Goal: Information Seeking & Learning: Compare options

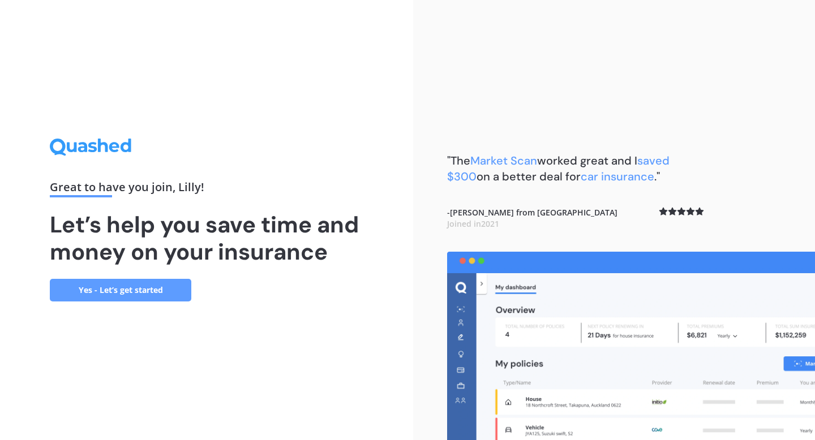
click at [137, 283] on link "Yes - Let’s get started" at bounding box center [120, 290] width 141 height 23
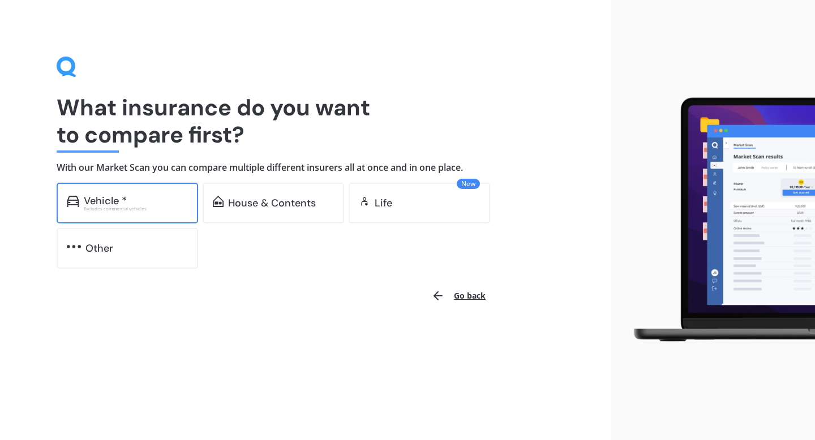
click at [133, 206] on div "Excludes commercial vehicles" at bounding box center [136, 208] width 104 height 5
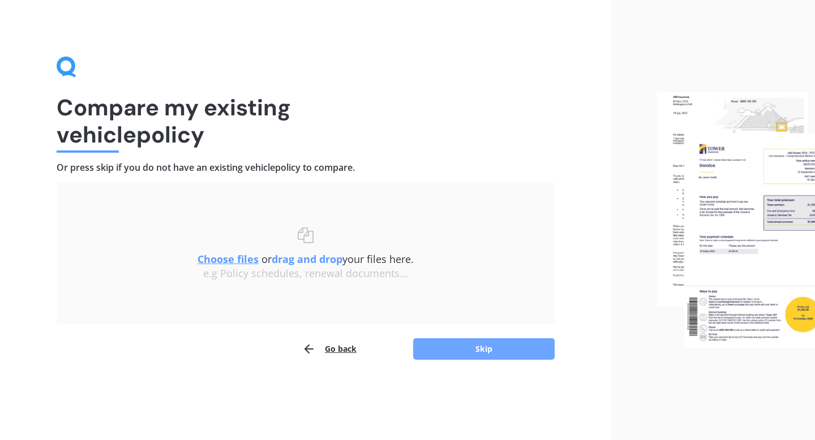
click at [454, 347] on button "Skip" at bounding box center [483, 348] width 141 height 21
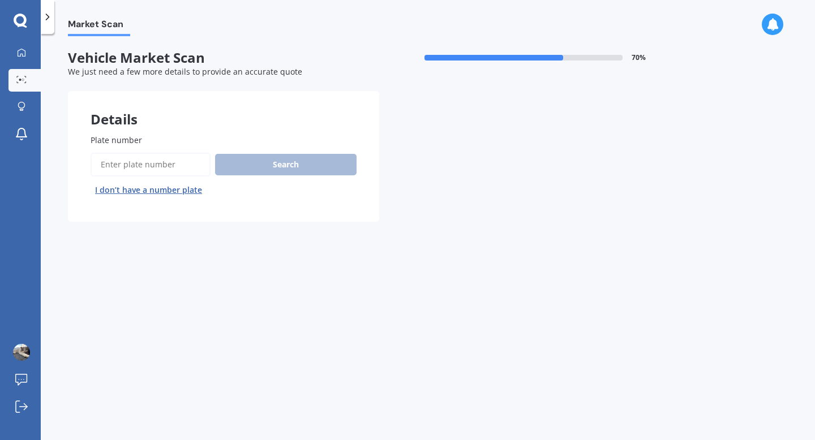
click at [185, 169] on input "Plate number" at bounding box center [151, 165] width 120 height 24
type input "HEA632"
click at [233, 168] on button "Search" at bounding box center [285, 164] width 141 height 21
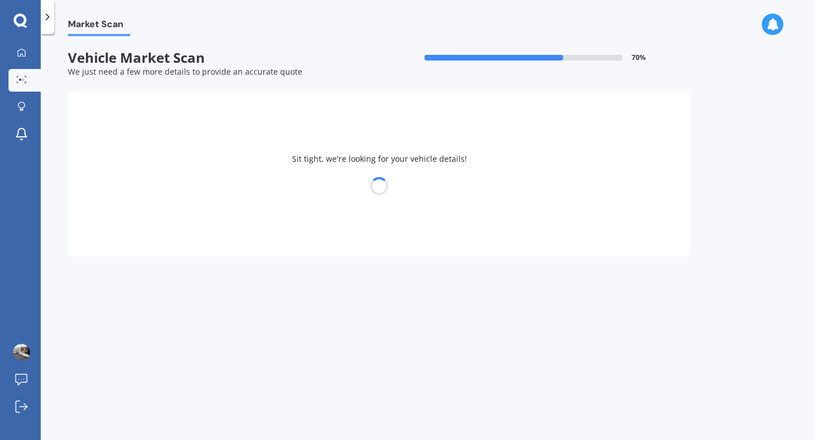
select select "VOLKSWAGEN"
select select "GOLF"
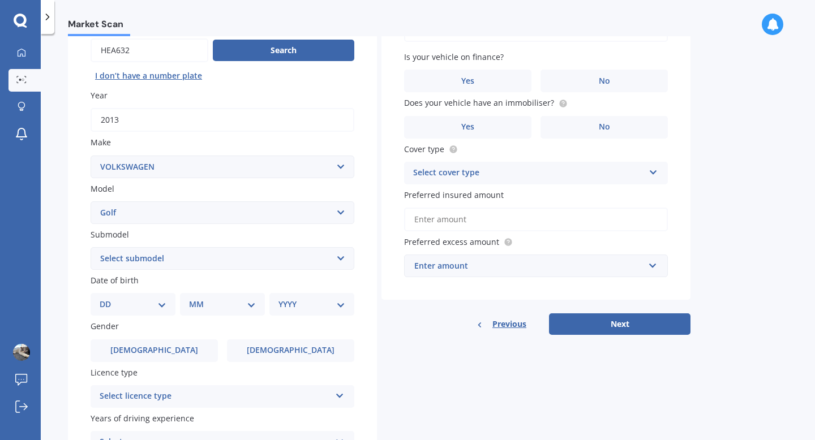
scroll to position [118, 0]
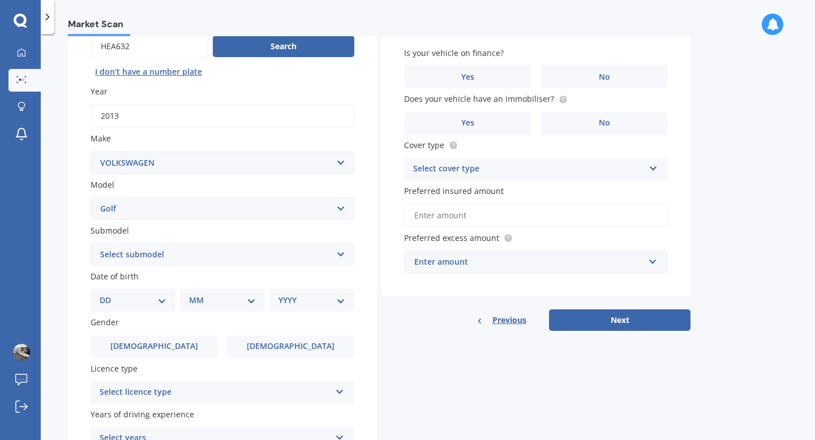
click at [257, 255] on select "Select submodel (All other) 1.4 GT TSI 1.4 TSI 1.6 1.6 FSI 1.6 TSI 1.8 1.9 TDI …" at bounding box center [223, 254] width 264 height 23
click at [150, 302] on select "DD 01 02 03 04 05 06 07 08 09 10 11 12 13 14 15 16 17 18 19 20 21 22 23 24 25 2…" at bounding box center [133, 300] width 67 height 12
select select "19"
click at [109, 296] on select "DD 01 02 03 04 05 06 07 08 09 10 11 12 13 14 15 16 17 18 19 20 21 22 23 24 25 2…" at bounding box center [133, 300] width 67 height 12
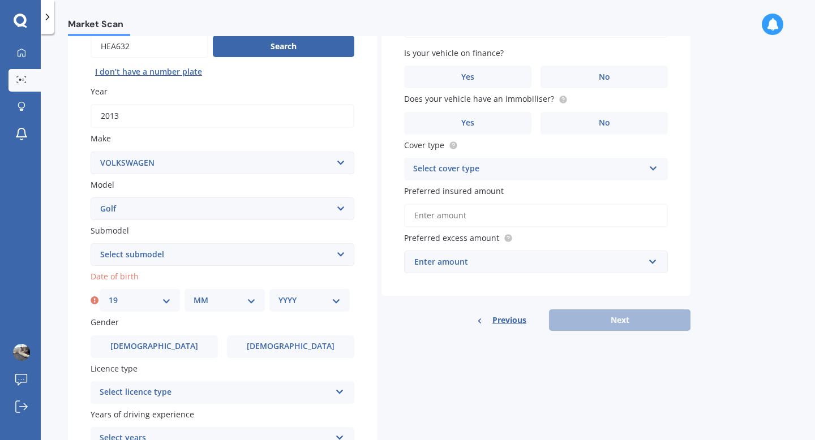
click at [217, 299] on select "MM 01 02 03 04 05 06 07 08 09 10 11 12" at bounding box center [224, 300] width 62 height 12
select select "10"
click at [193, 296] on select "MM 01 02 03 04 05 06 07 08 09 10 11 12" at bounding box center [224, 300] width 62 height 12
click at [268, 300] on div "DD 01 02 03 04 05 06 07 08 09 10 11 12 13 14 15 16 17 18 19 20 21 22 23 24 25 2…" at bounding box center [225, 300] width 250 height 23
click at [282, 300] on select "YYYY 2025 2024 2023 2022 2021 2020 2019 2018 2017 2016 2015 2014 2013 2012 2011…" at bounding box center [309, 300] width 62 height 12
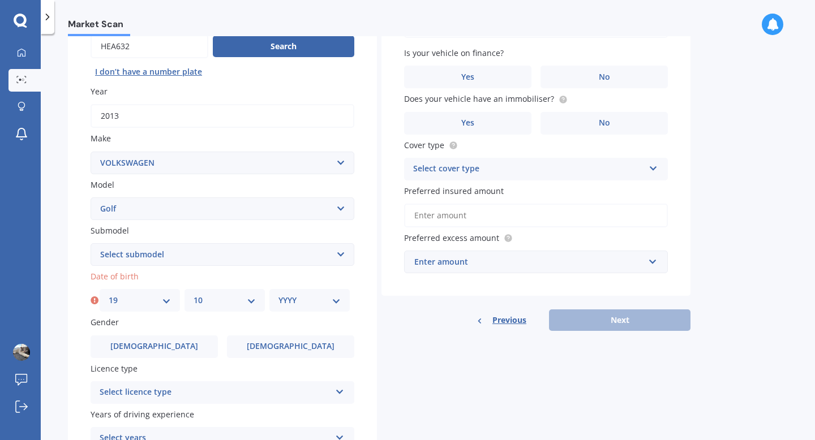
select select "1989"
click at [278, 296] on select "YYYY 2025 2024 2023 2022 2021 2020 2019 2018 2017 2016 2015 2014 2013 2012 2011…" at bounding box center [309, 300] width 62 height 12
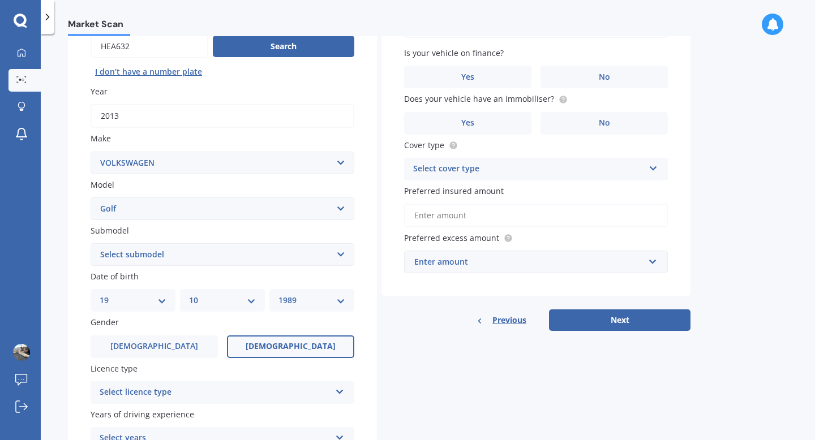
click at [268, 351] on label "[DEMOGRAPHIC_DATA]" at bounding box center [290, 346] width 127 height 23
click at [0, 0] on input "[DEMOGRAPHIC_DATA]" at bounding box center [0, 0] width 0 height 0
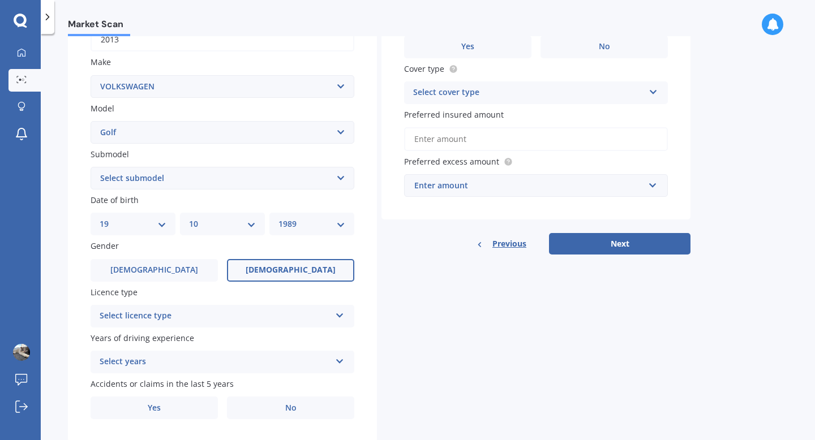
scroll to position [229, 0]
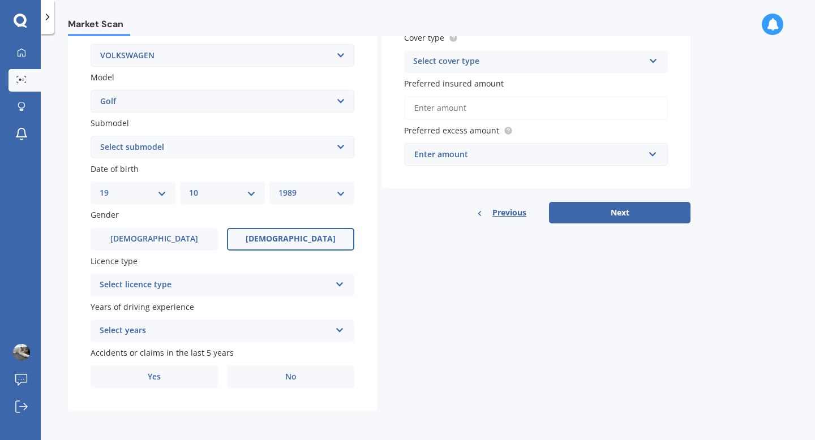
click at [212, 288] on div "Select licence type" at bounding box center [215, 285] width 231 height 14
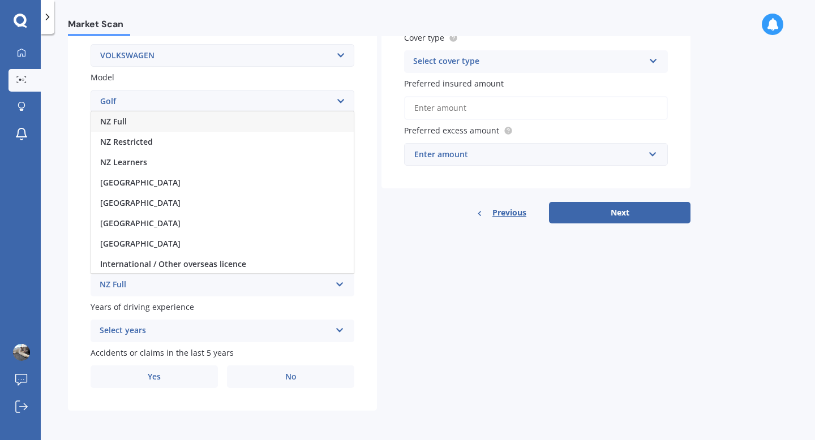
click at [127, 122] on div "NZ Full" at bounding box center [222, 121] width 262 height 20
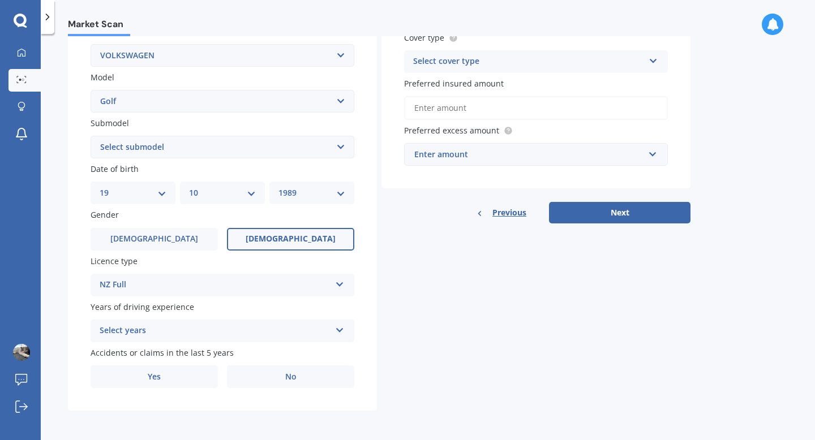
click at [170, 329] on div "Select years" at bounding box center [215, 331] width 231 height 14
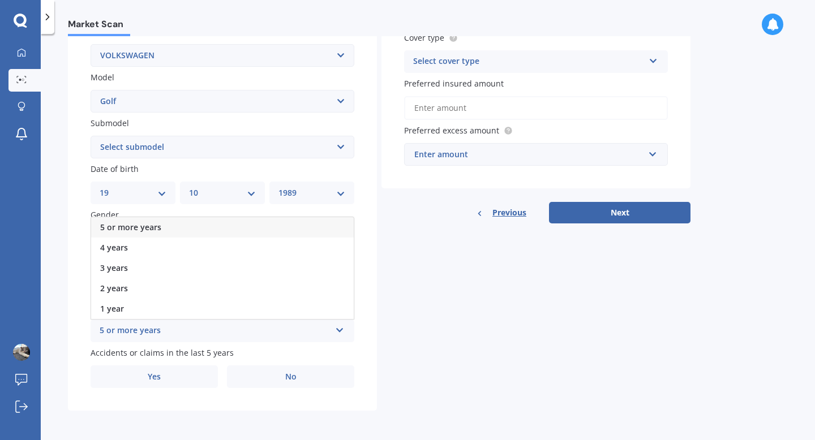
click at [163, 231] on div "5 or more years" at bounding box center [222, 227] width 262 height 20
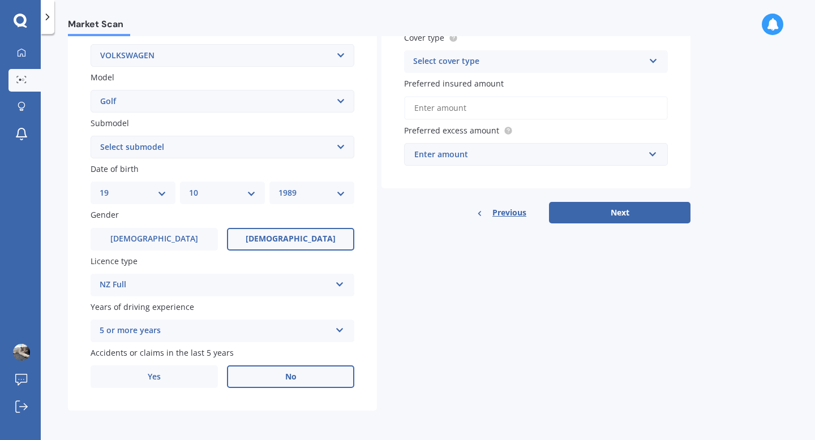
click at [254, 372] on label "No" at bounding box center [290, 376] width 127 height 23
click at [0, 0] on input "No" at bounding box center [0, 0] width 0 height 0
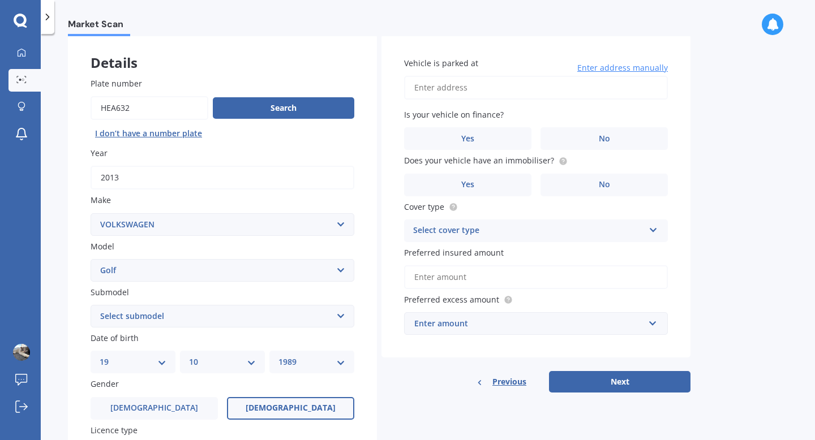
scroll to position [40, 0]
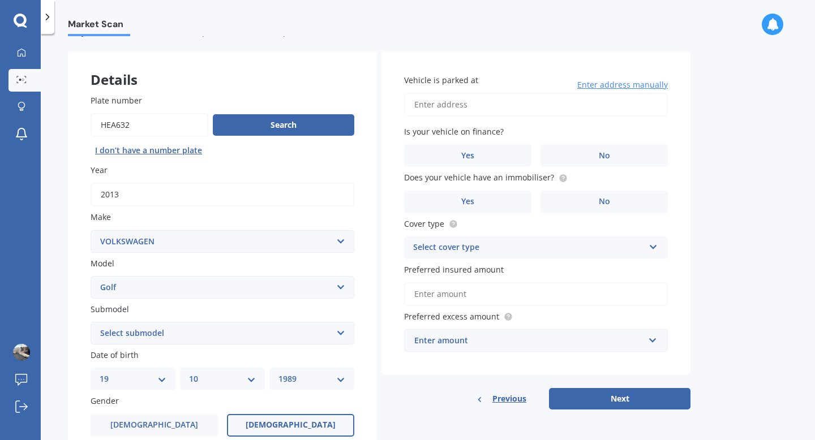
click at [453, 114] on input "Vehicle is parked at" at bounding box center [536, 105] width 264 height 24
type input "[STREET_ADDRESS]"
click at [580, 160] on label "No" at bounding box center [603, 155] width 127 height 23
click at [0, 0] on input "No" at bounding box center [0, 0] width 0 height 0
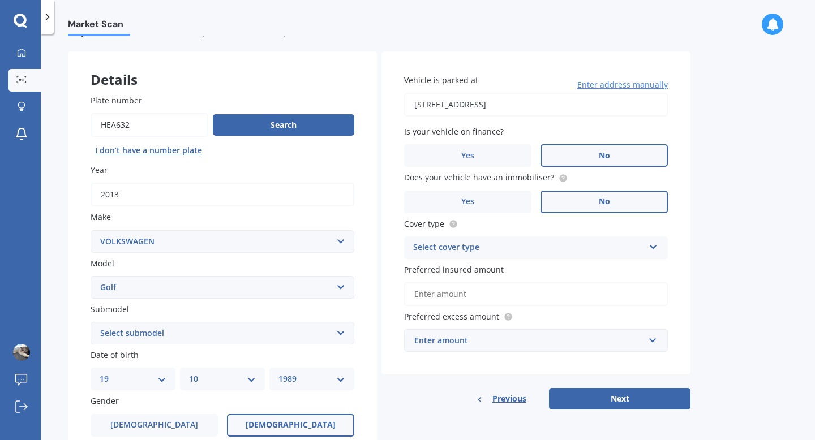
click at [615, 203] on label "No" at bounding box center [603, 202] width 127 height 23
click at [0, 0] on input "No" at bounding box center [0, 0] width 0 height 0
click at [560, 253] on div "Select cover type" at bounding box center [528, 248] width 231 height 14
click at [550, 270] on div "Comprehensive" at bounding box center [535, 270] width 262 height 20
click at [482, 294] on input "Preferred insured amount" at bounding box center [536, 294] width 264 height 24
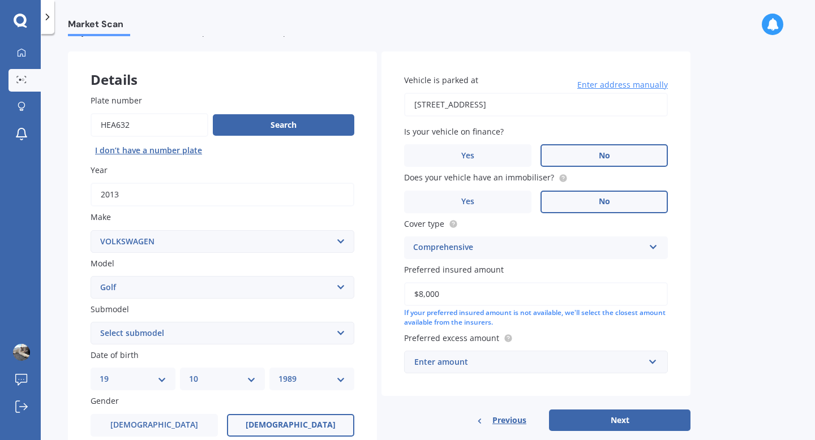
type input "$8,000"
click at [507, 358] on div "Enter amount" at bounding box center [529, 362] width 230 height 12
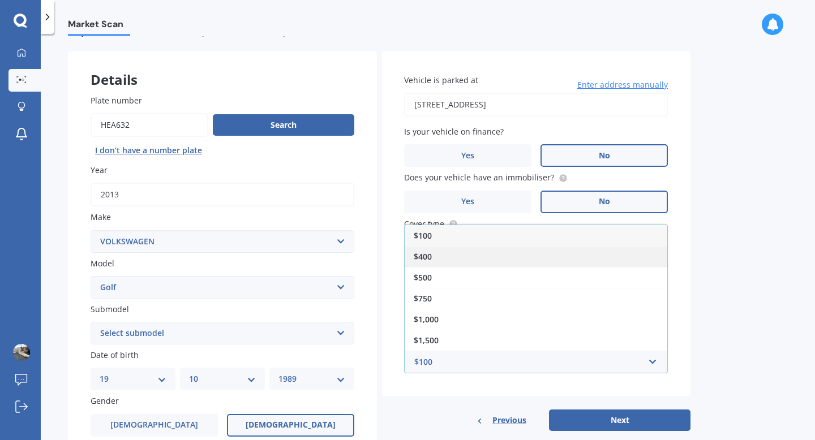
click at [463, 252] on div "$400" at bounding box center [535, 256] width 262 height 21
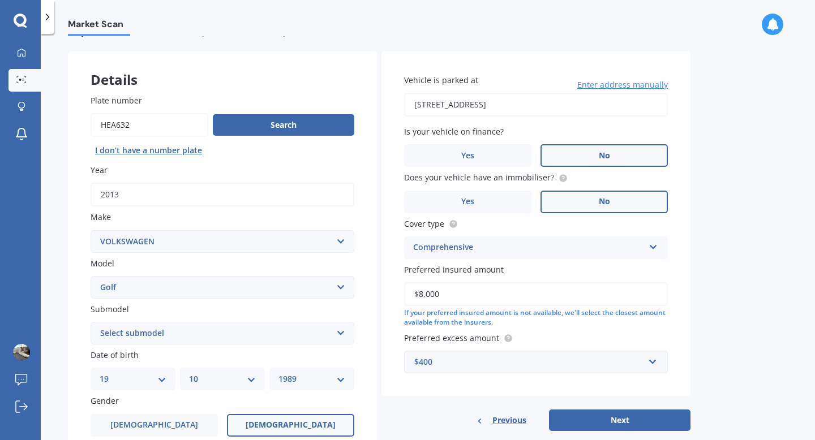
scroll to position [115, 0]
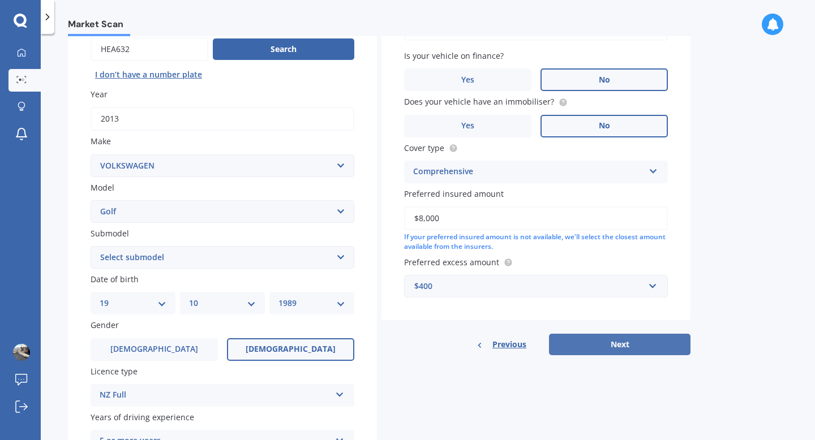
click at [653, 344] on button "Next" at bounding box center [619, 344] width 141 height 21
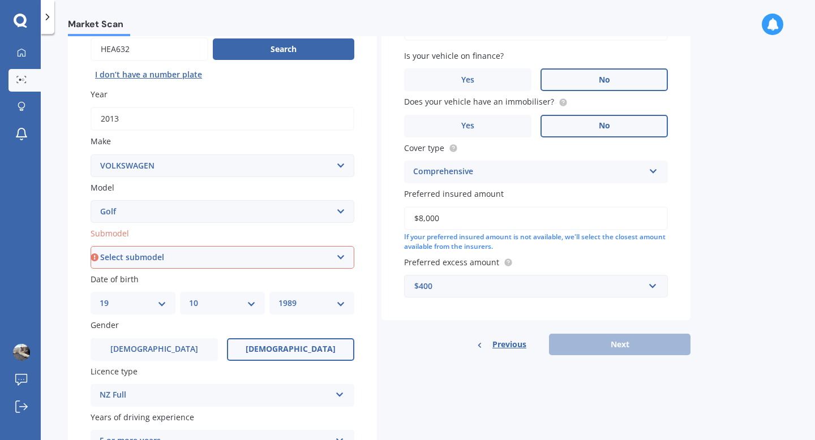
click at [307, 251] on select "Select submodel (All other) 1.4 GT TSI 1.4 TSI 1.6 1.6 FSI 1.6 TSI 1.8 1.9 TDI …" at bounding box center [223, 257] width 264 height 23
select select "1.4 TSI"
click at [91, 247] on select "Select submodel (All other) 1.4 GT TSI 1.4 TSI 1.6 1.6 FSI 1.6 TSI 1.8 1.9 TDI …" at bounding box center [223, 257] width 264 height 23
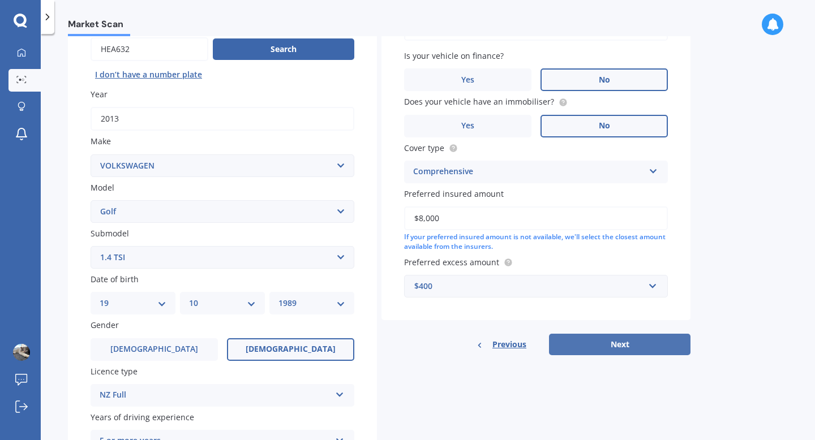
click at [582, 345] on button "Next" at bounding box center [619, 344] width 141 height 21
select select "19"
select select "10"
select select "1989"
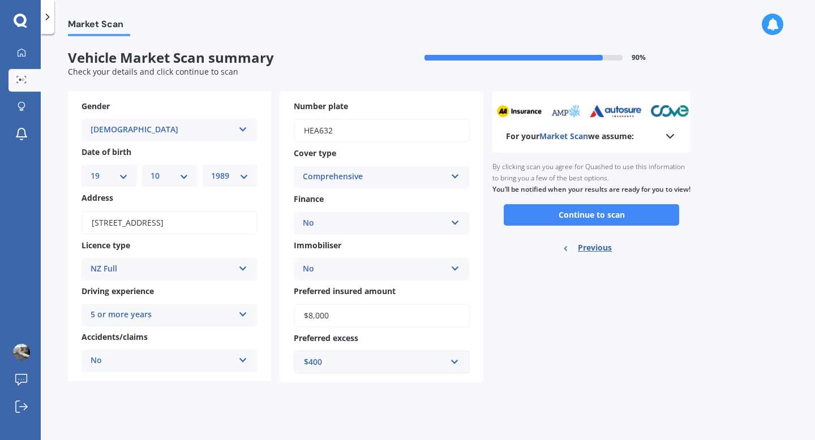
scroll to position [0, 0]
click at [552, 226] on button "Continue to scan" at bounding box center [590, 214] width 175 height 21
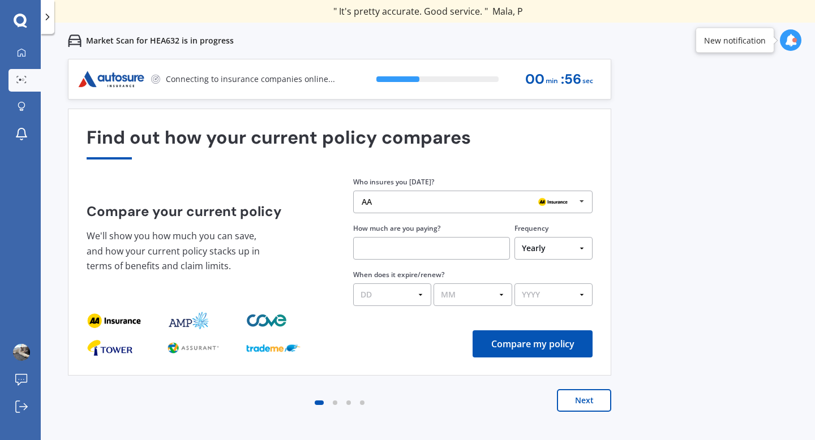
click at [436, 204] on div "AA" at bounding box center [468, 201] width 214 height 9
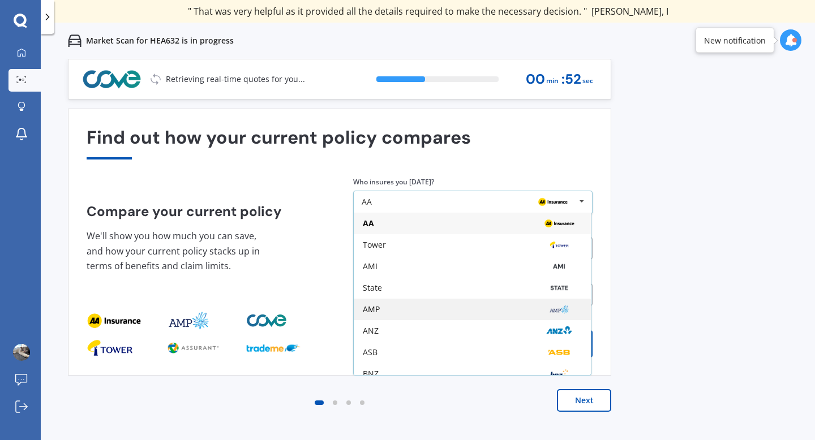
scroll to position [1, 0]
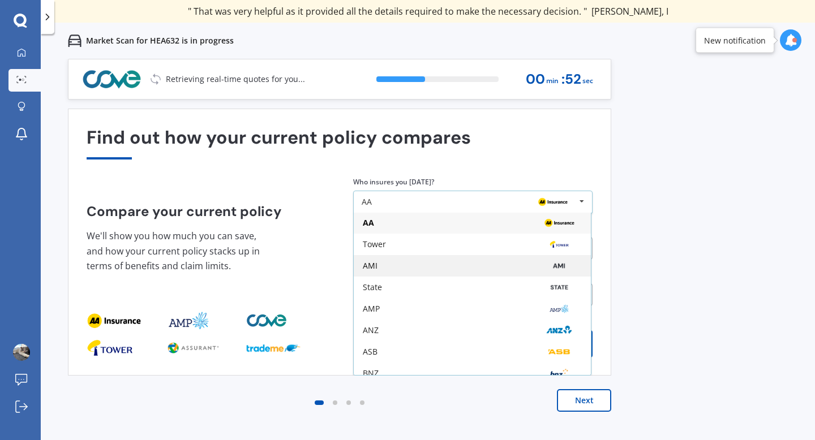
click at [412, 271] on div "AMI" at bounding box center [472, 265] width 237 height 21
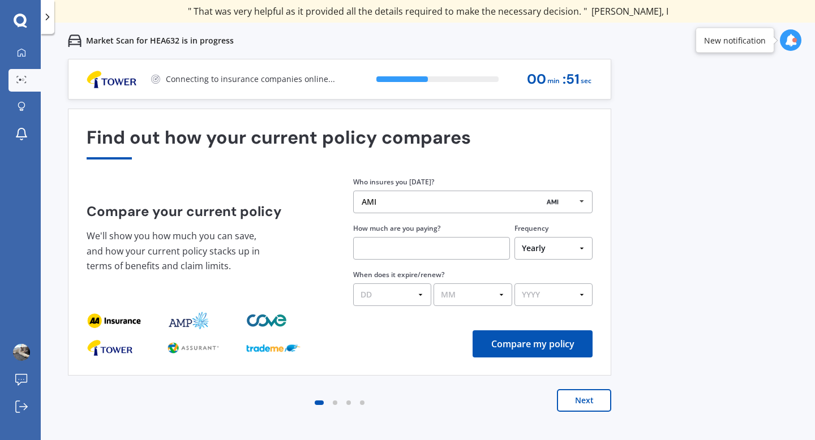
click at [417, 250] on input "text" at bounding box center [431, 248] width 157 height 23
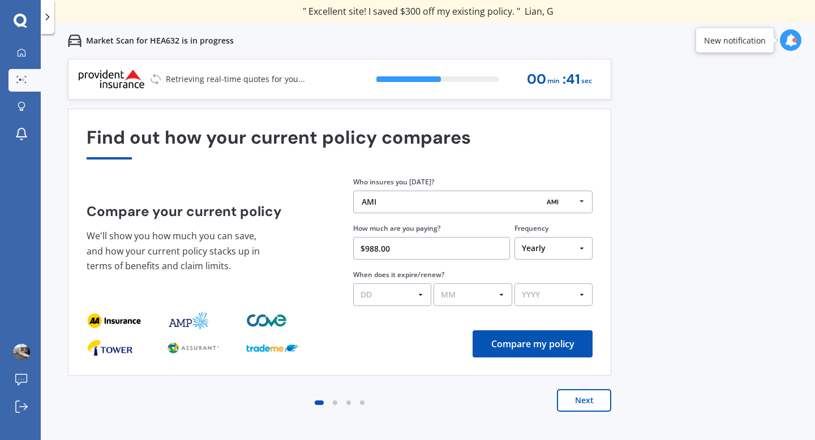
type input "$988.00"
click at [379, 296] on select "DD 01 02 03 04 05 06 07 08 09 10 11 12 13 14 15 16 17 18 19 20 21 22 23 24 25 2…" at bounding box center [392, 294] width 78 height 23
select select "05"
click at [353, 284] on select "DD 01 02 03 04 05 06 07 08 09 10 11 12 13 14 15 16 17 18 19 20 21 22 23 24 25 2…" at bounding box center [392, 294] width 78 height 23
click at [470, 292] on select "MM 01 02 03 04 05 06 07 08 09 10 11 12" at bounding box center [472, 294] width 78 height 23
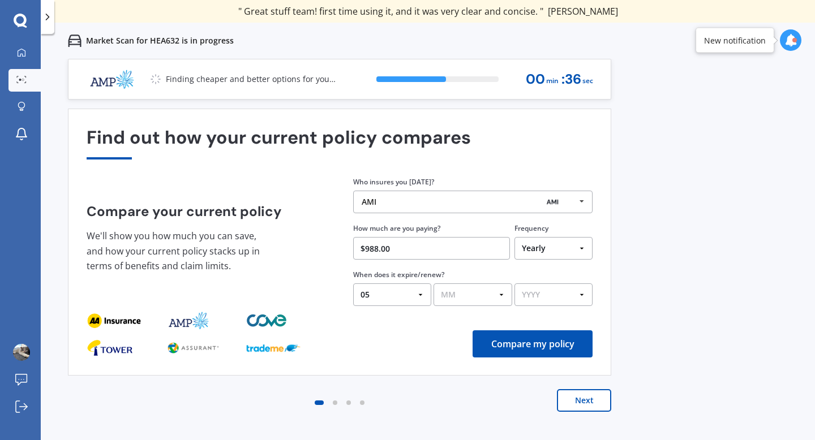
select select "09"
click at [433, 284] on select "MM 01 02 03 04 05 06 07 08 09 10 11 12" at bounding box center [472, 294] width 78 height 23
click at [534, 296] on select "YYYY 2026 2025 2024" at bounding box center [553, 294] width 78 height 23
select select "2025"
click at [514, 284] on select "YYYY 2026 2025 2024" at bounding box center [553, 294] width 78 height 23
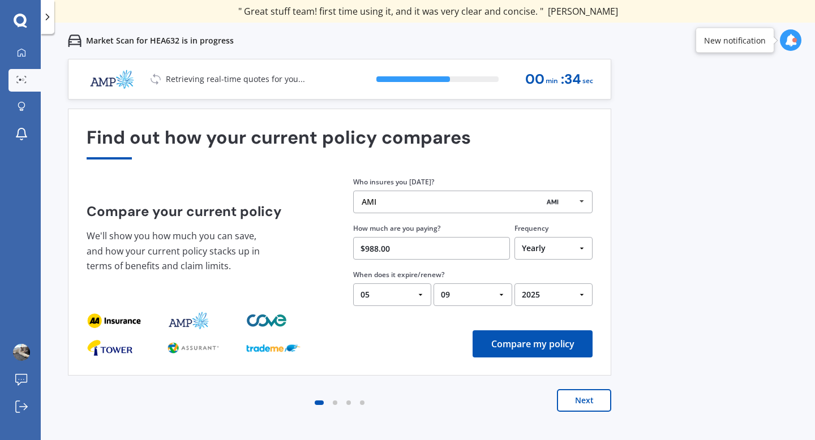
click at [539, 343] on button "Compare my policy" at bounding box center [532, 343] width 120 height 27
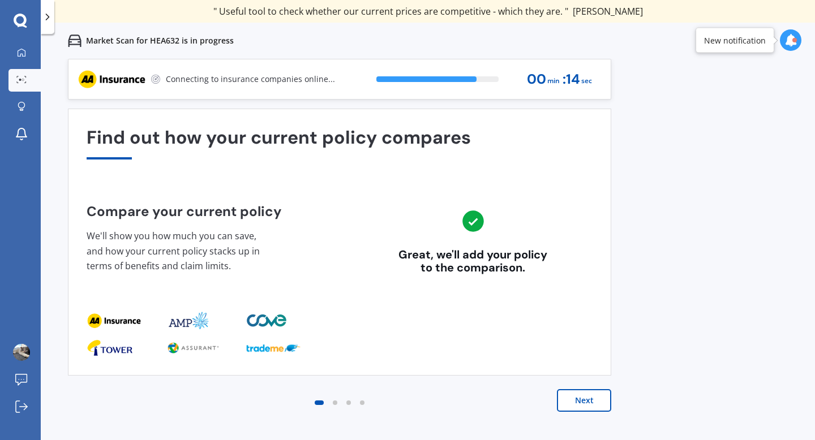
click at [586, 403] on button "Next" at bounding box center [584, 400] width 54 height 23
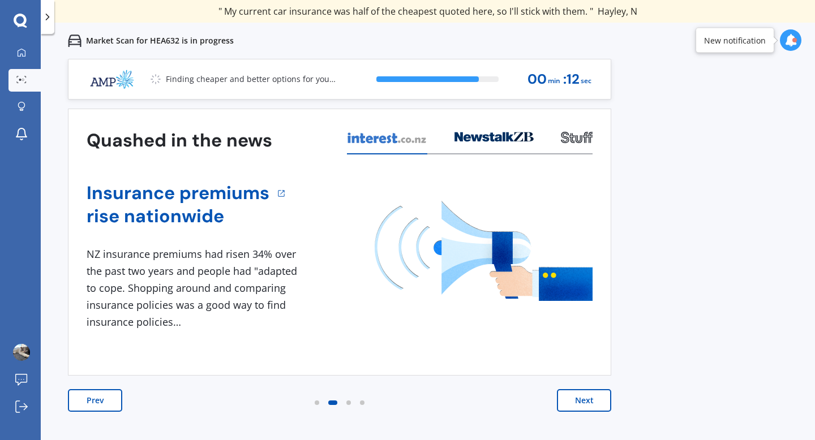
click at [586, 403] on button "Next" at bounding box center [584, 400] width 54 height 23
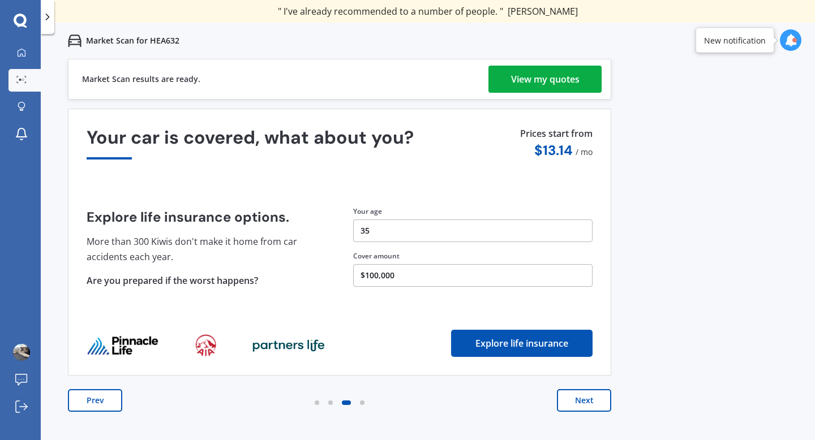
click at [579, 402] on button "Next" at bounding box center [584, 400] width 54 height 23
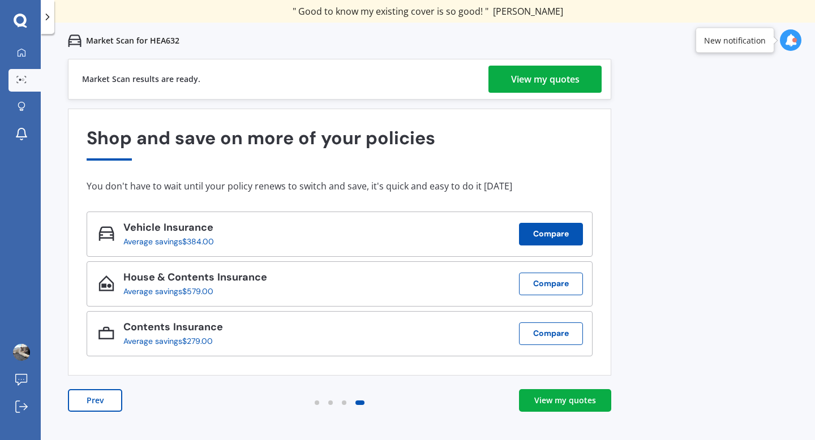
click at [535, 235] on button "Compare" at bounding box center [551, 234] width 64 height 23
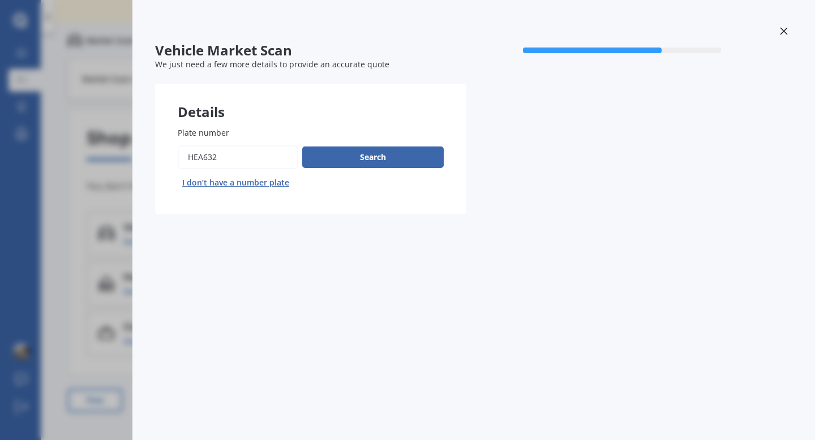
click at [536, 290] on div "Vehicle Market Scan 70 % We just need a few more details to provide an accurate…" at bounding box center [407, 220] width 815 height 440
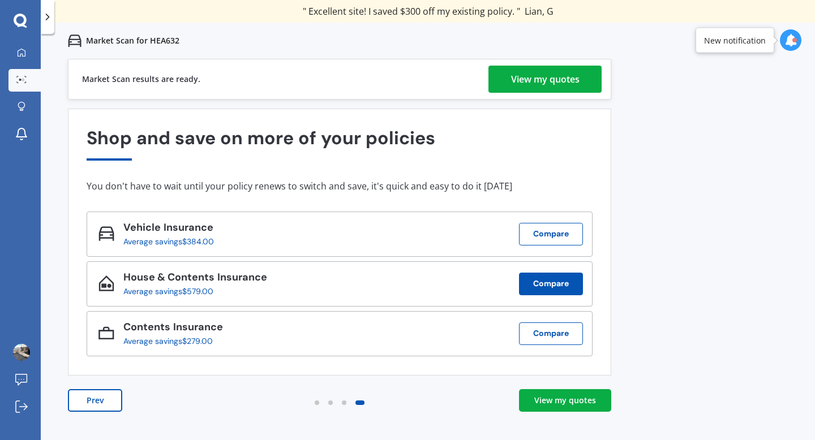
click at [535, 283] on button "Compare" at bounding box center [551, 284] width 64 height 23
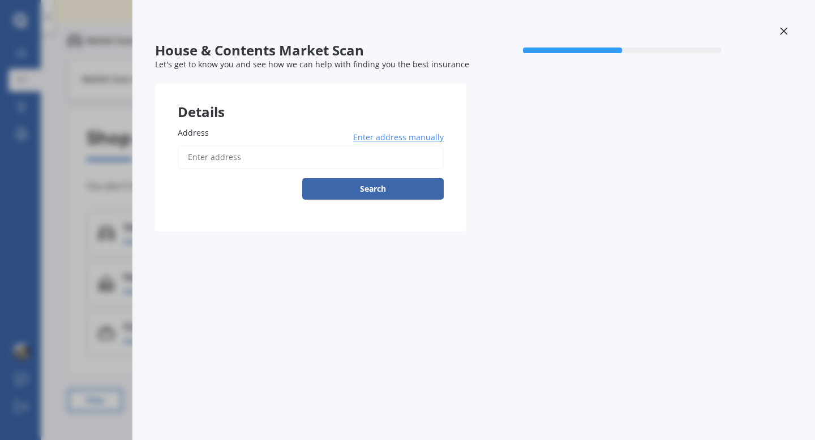
click at [773, 31] on div at bounding box center [473, 33] width 637 height 20
click at [782, 32] on icon at bounding box center [784, 31] width 8 height 8
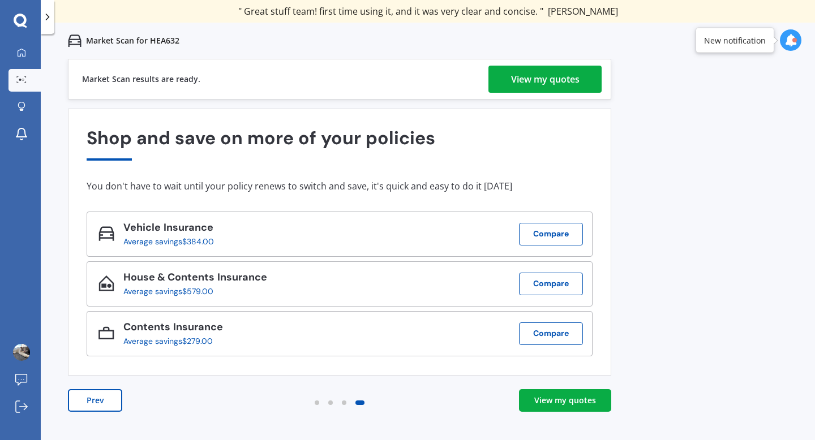
click at [564, 78] on div "View my quotes" at bounding box center [545, 79] width 68 height 27
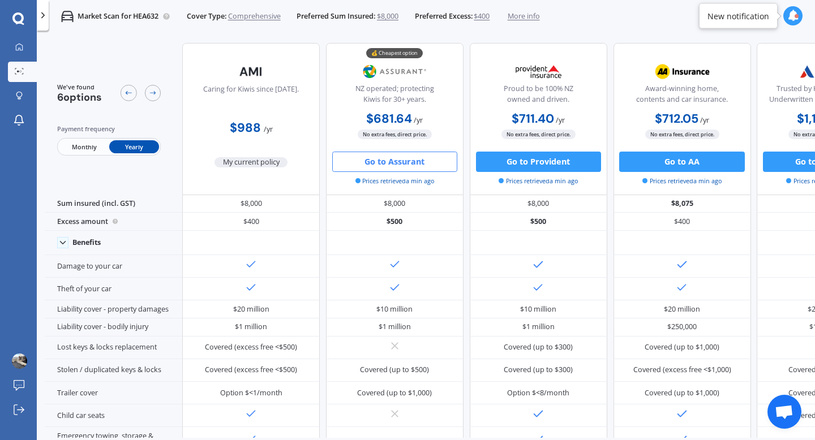
click at [389, 163] on button "Go to Assurant" at bounding box center [394, 162] width 125 height 20
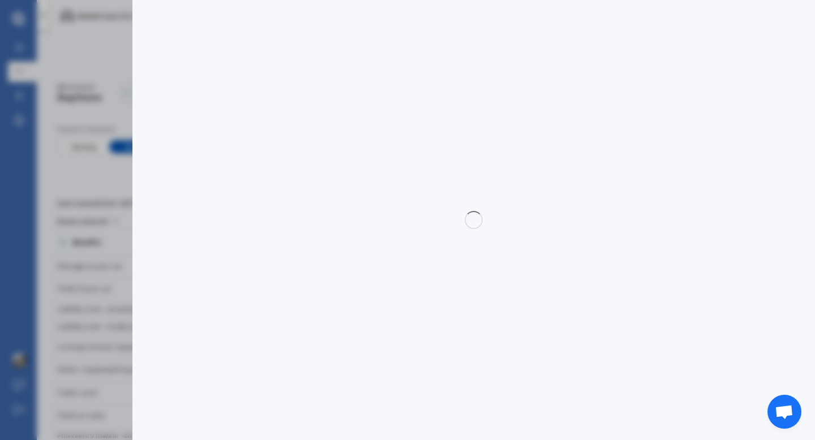
select select "full"
select select "0"
select select "Bay Of Plenty"
select select "VOLKSWAGEN"
select select "GOLF"
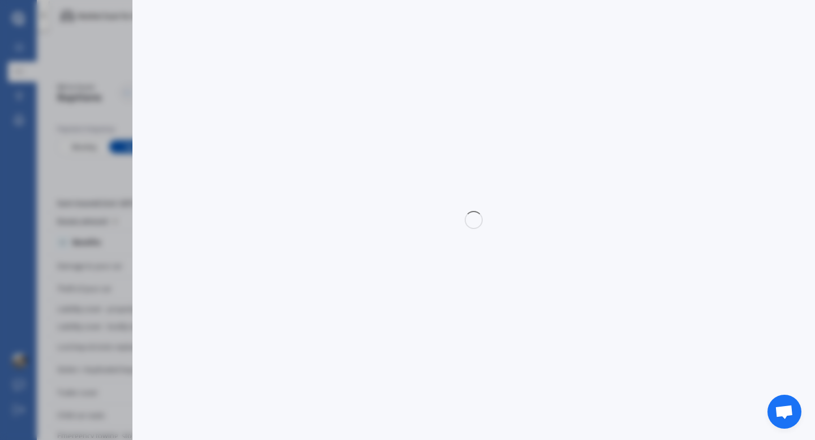
select select "1.4 TSI"
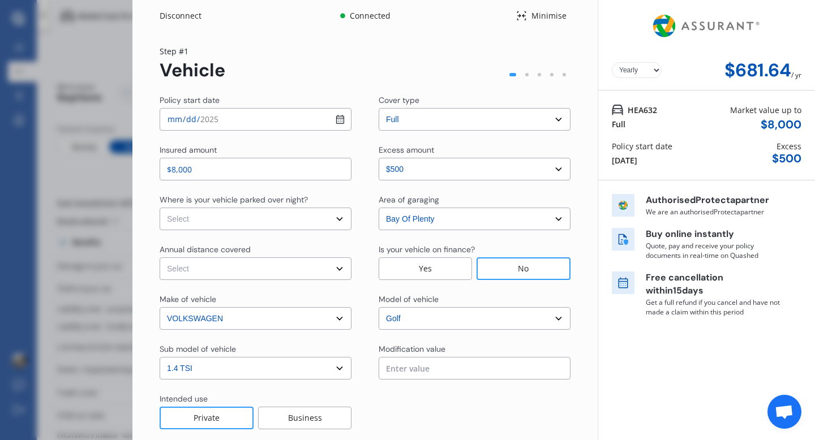
click at [300, 208] on select "Select In a garage On own property On street or road" at bounding box center [256, 219] width 192 height 23
select select "On own property"
click at [160, 208] on select "Select In a garage On own property On street or road" at bounding box center [256, 219] width 192 height 23
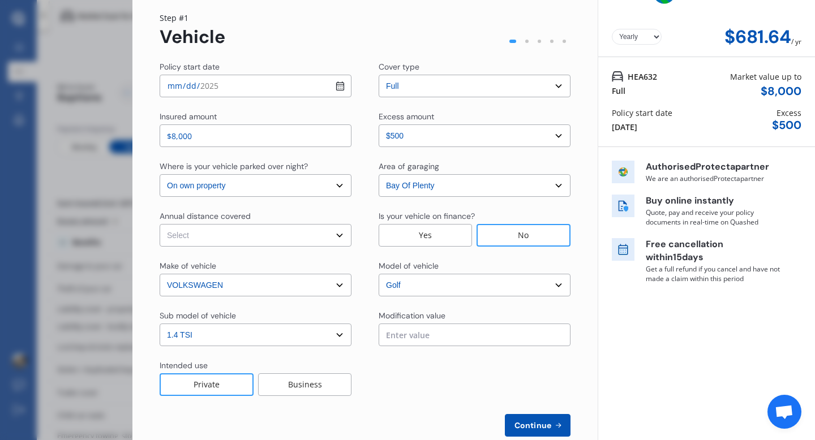
click at [298, 236] on select "Select Low (less than 15,000km per year) Average (15,000-30,000km per year) Hig…" at bounding box center [256, 235] width 192 height 23
select select "20000"
click at [160, 224] on select "Select Low (less than 15,000km per year) Average (15,000-30,000km per year) Hig…" at bounding box center [256, 235] width 192 height 23
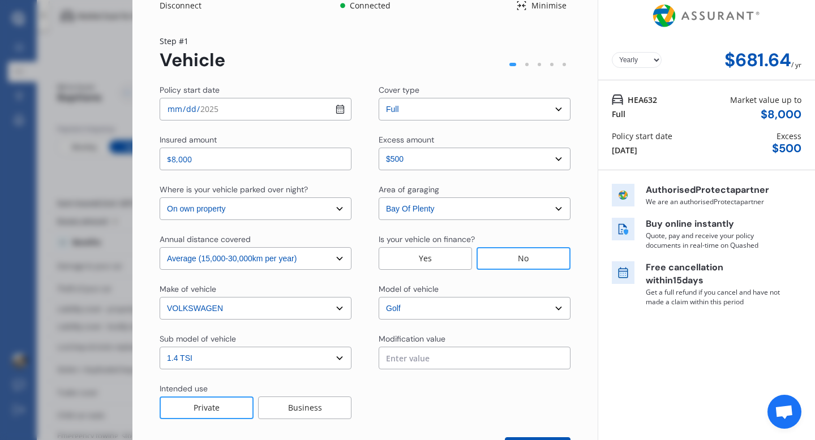
scroll to position [5, 0]
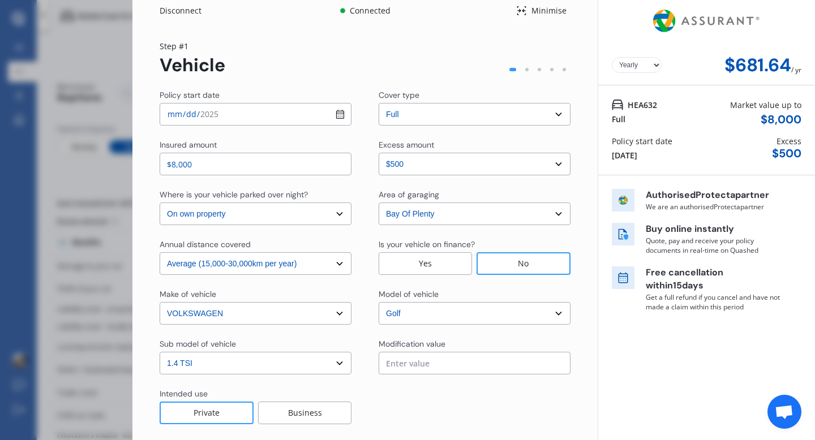
click at [637, 68] on select "Yearly Monthly" at bounding box center [636, 65] width 50 height 16
click at [611, 57] on select "Yearly Monthly" at bounding box center [636, 65] width 50 height 16
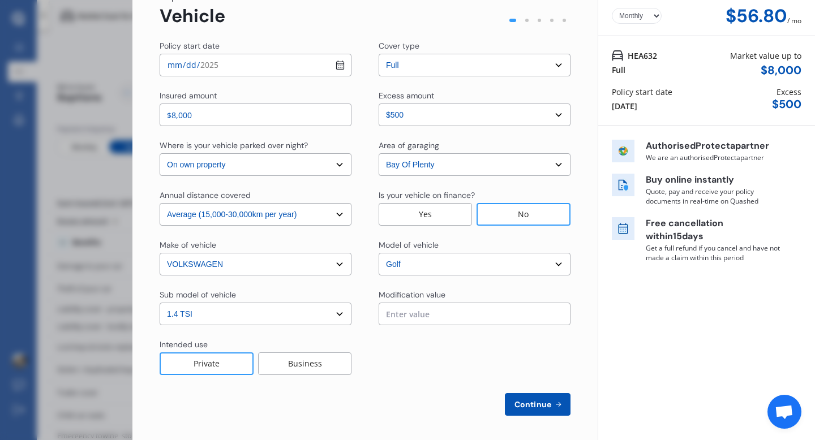
scroll to position [57, 0]
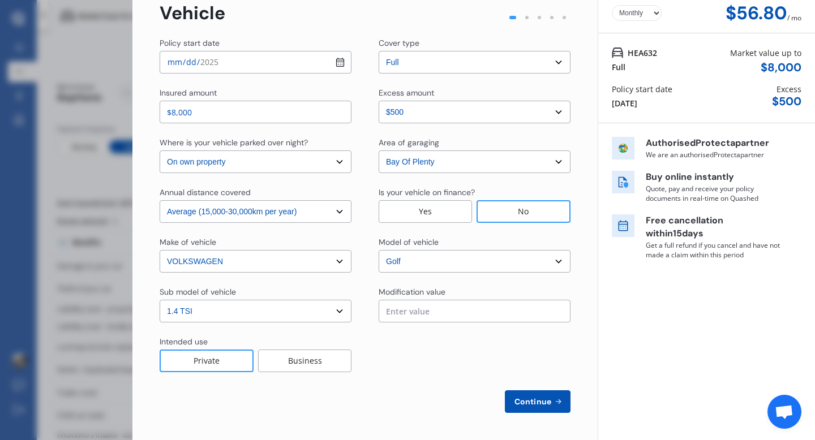
click at [530, 398] on span "Continue" at bounding box center [532, 401] width 41 height 9
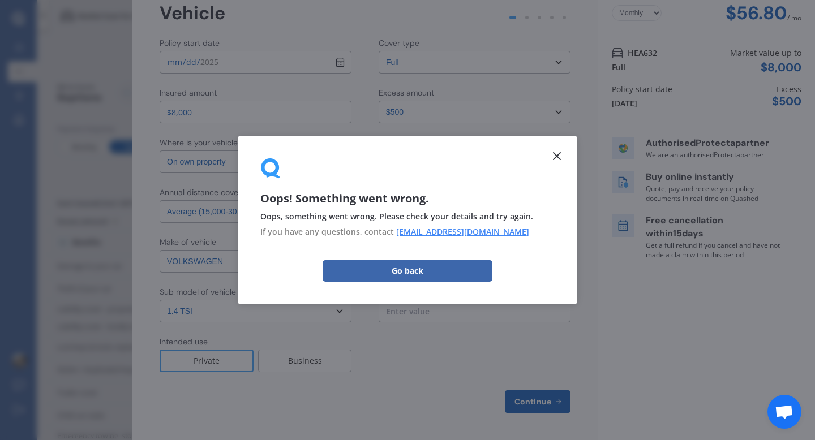
scroll to position [0, 0]
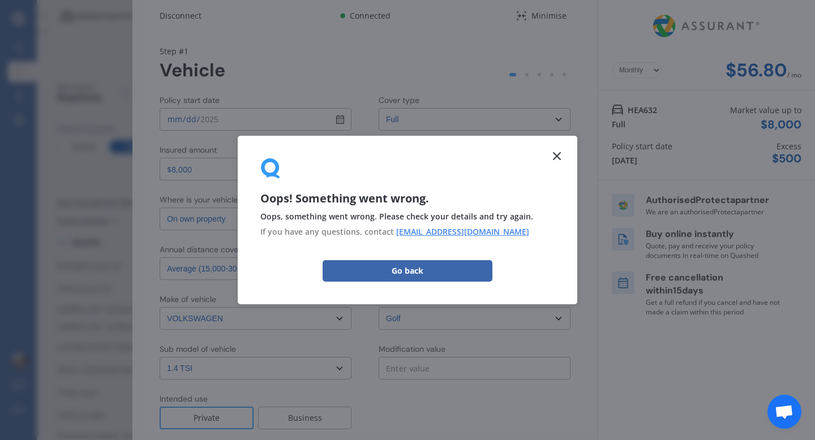
click at [558, 154] on line at bounding box center [556, 156] width 7 height 7
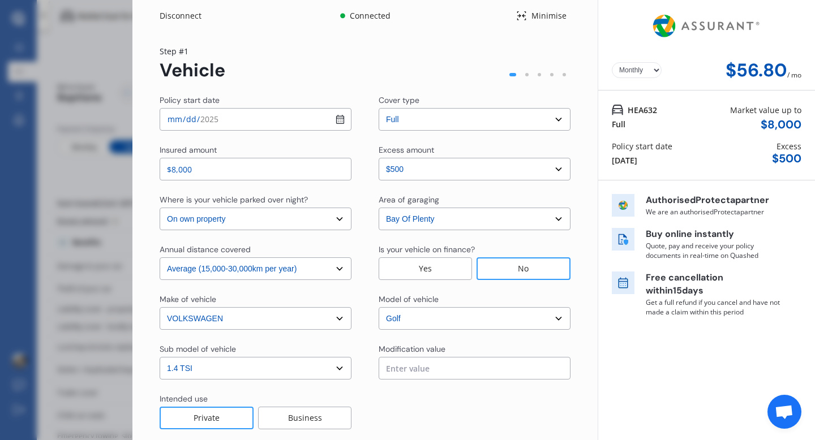
click at [624, 71] on select "Yearly Monthly" at bounding box center [636, 70] width 50 height 16
select select "Yearly"
click at [611, 62] on select "Yearly Monthly" at bounding box center [636, 70] width 50 height 16
click at [180, 14] on div "Disconnect" at bounding box center [187, 15] width 54 height 11
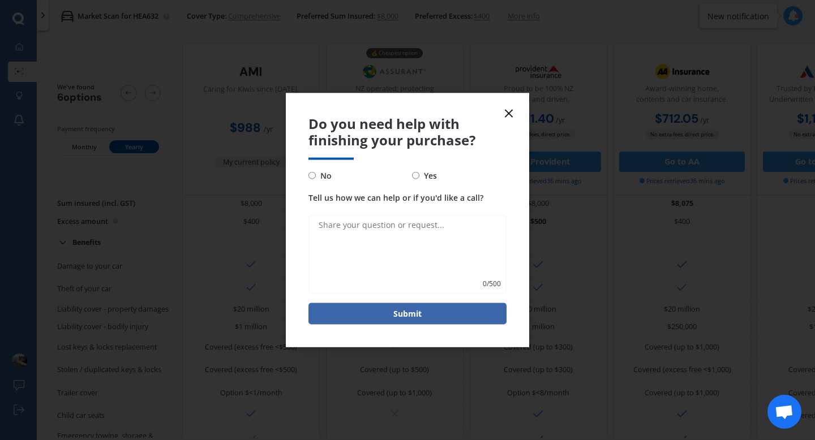
click at [321, 172] on span "No" at bounding box center [324, 176] width 16 height 14
click at [316, 172] on input "No" at bounding box center [311, 175] width 7 height 7
radio input "true"
click at [425, 317] on button "Submit" at bounding box center [407, 313] width 198 height 21
click at [510, 116] on icon at bounding box center [509, 114] width 14 height 14
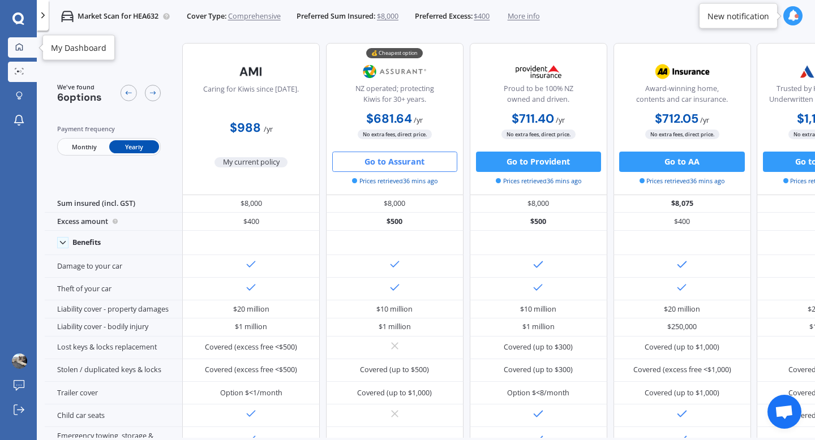
click at [21, 42] on link "My Dashboard" at bounding box center [22, 47] width 29 height 20
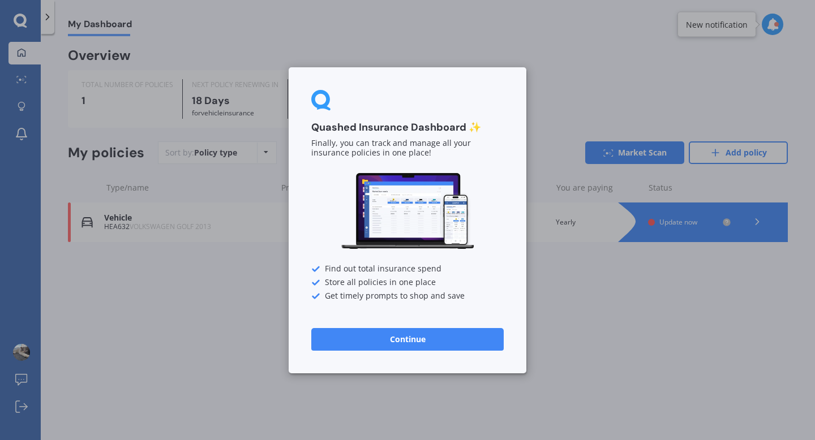
click at [395, 335] on button "Continue" at bounding box center [407, 339] width 192 height 23
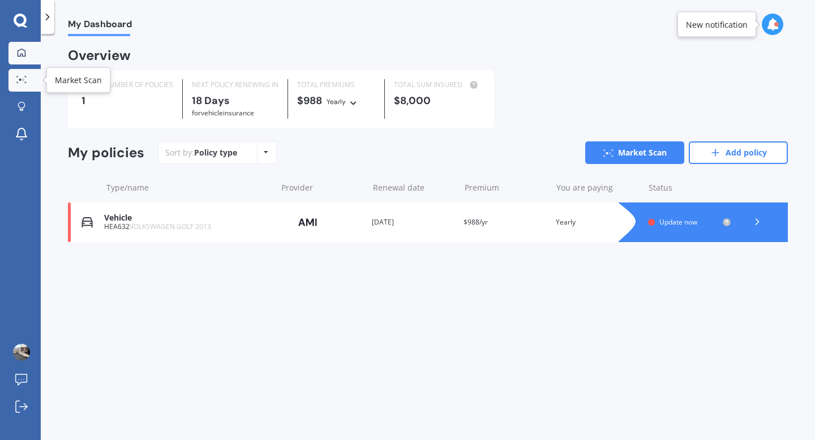
click at [17, 84] on div at bounding box center [21, 80] width 17 height 8
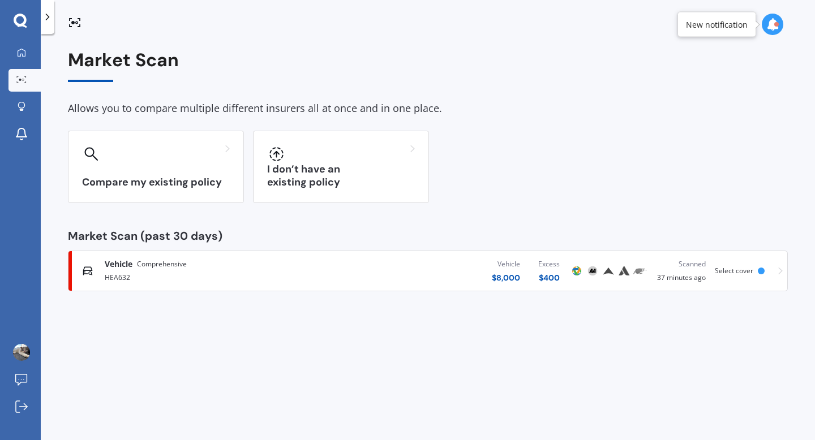
click at [23, 20] on icon at bounding box center [21, 21] width 14 height 15
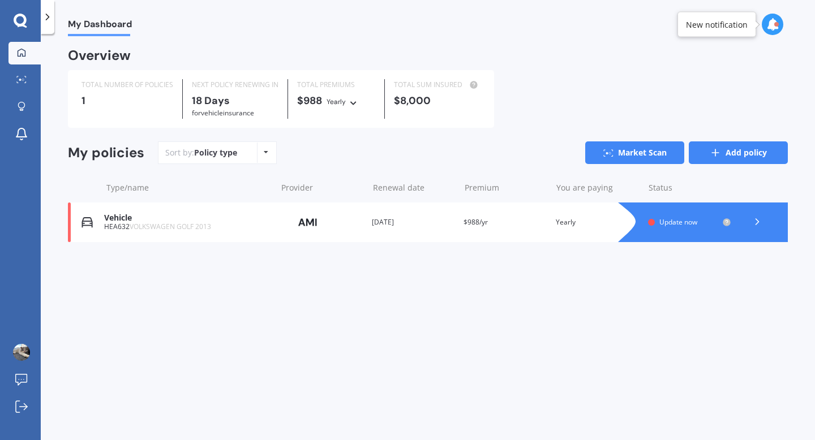
click at [734, 149] on link "Add policy" at bounding box center [737, 152] width 99 height 23
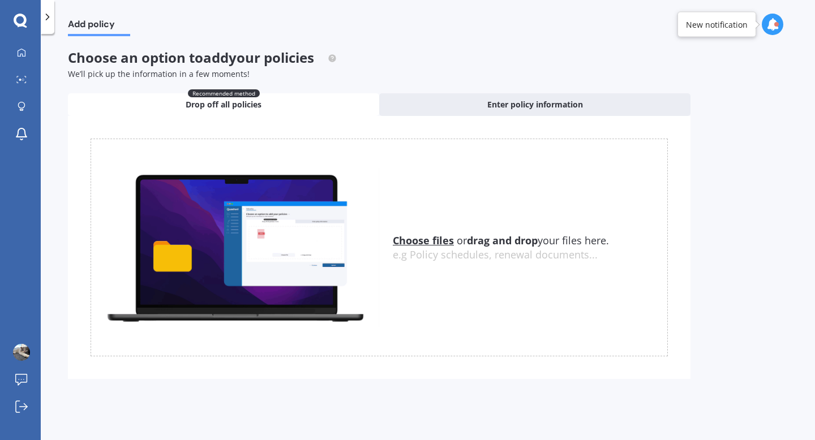
click at [42, 10] on div at bounding box center [48, 17] width 14 height 34
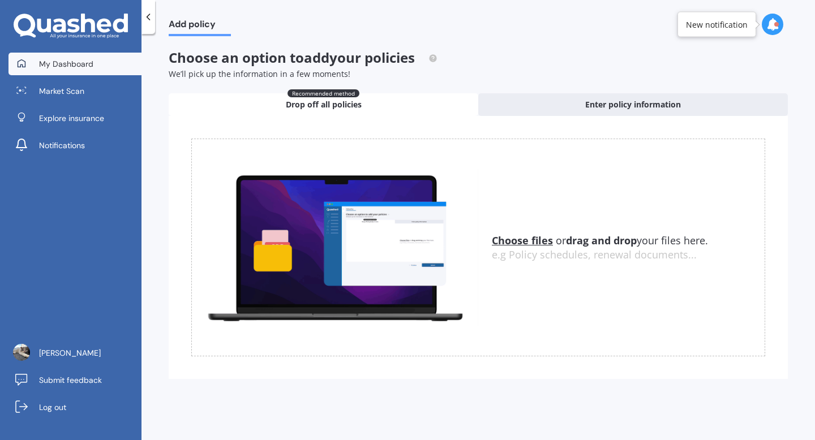
click at [87, 54] on link "My Dashboard" at bounding box center [74, 64] width 133 height 23
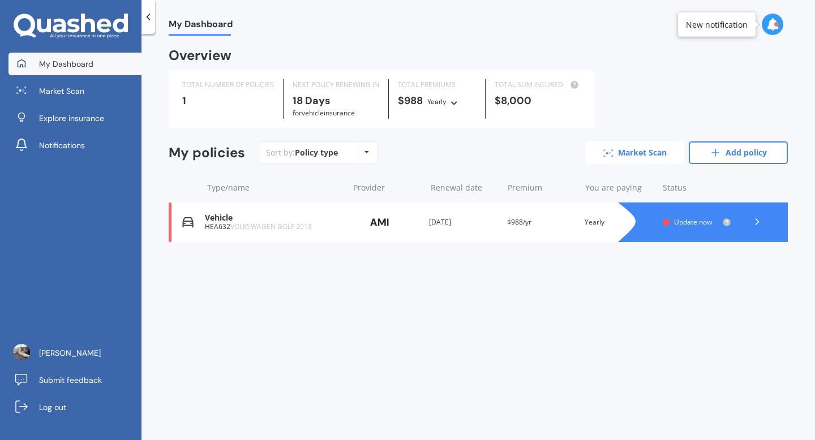
click at [609, 149] on link "Market Scan" at bounding box center [634, 152] width 99 height 23
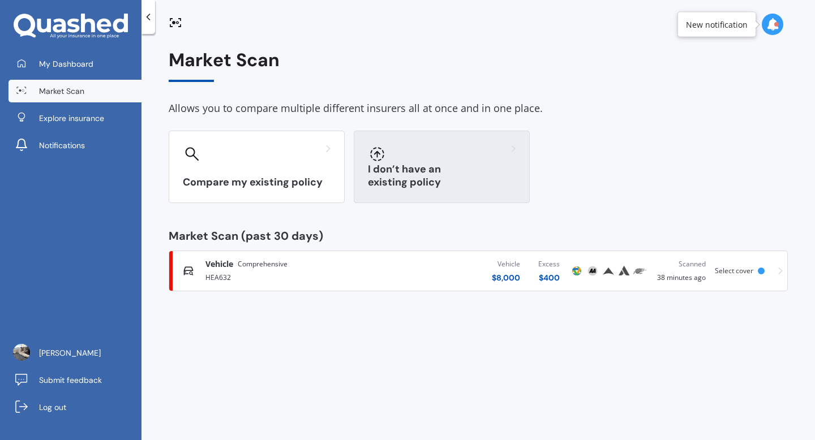
click at [418, 162] on div at bounding box center [442, 154] width 148 height 18
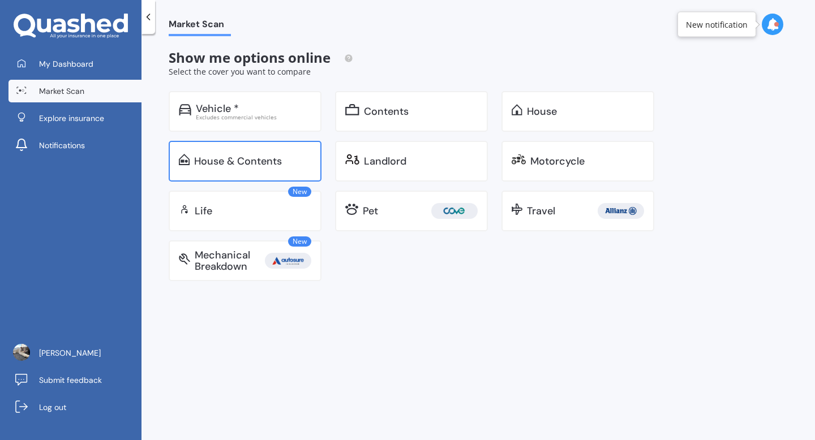
click at [303, 162] on div "House & Contents" at bounding box center [252, 161] width 117 height 11
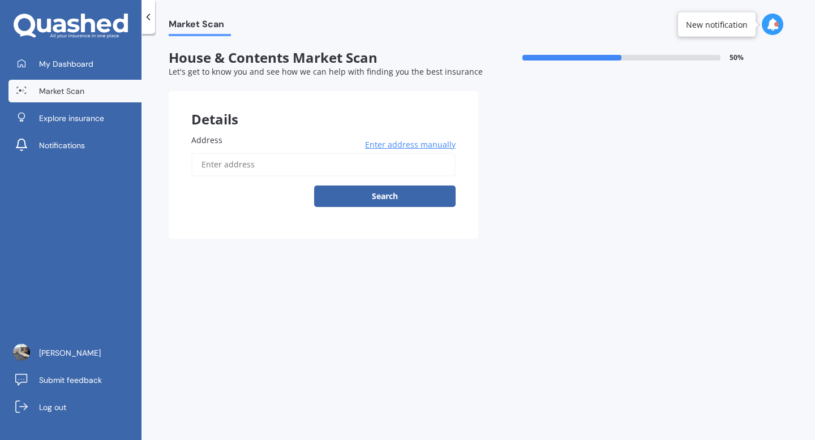
click at [283, 161] on input "Address" at bounding box center [323, 165] width 264 height 24
type input "[STREET_ADDRESS]"
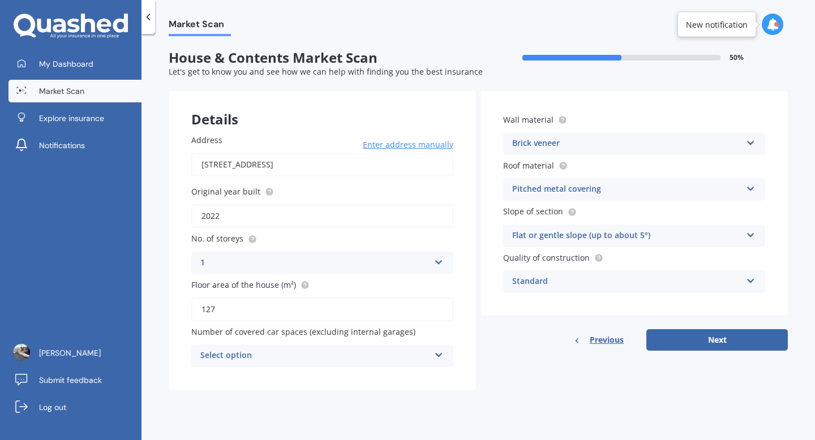
click at [379, 356] on div "Select option" at bounding box center [314, 356] width 229 height 14
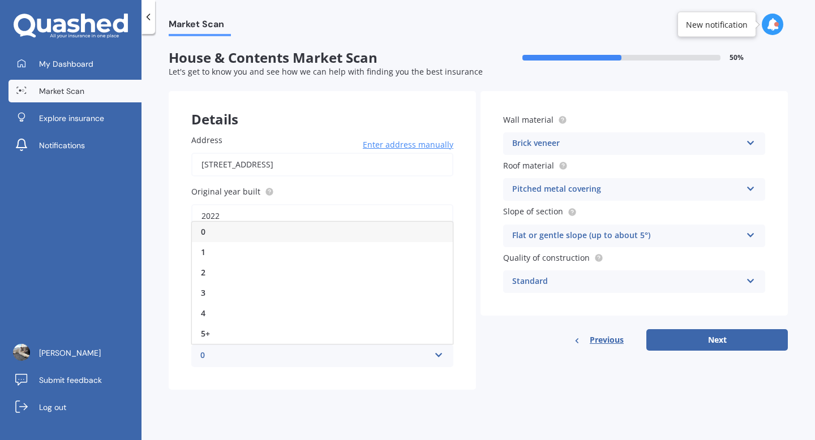
click at [317, 239] on div "0" at bounding box center [322, 232] width 261 height 20
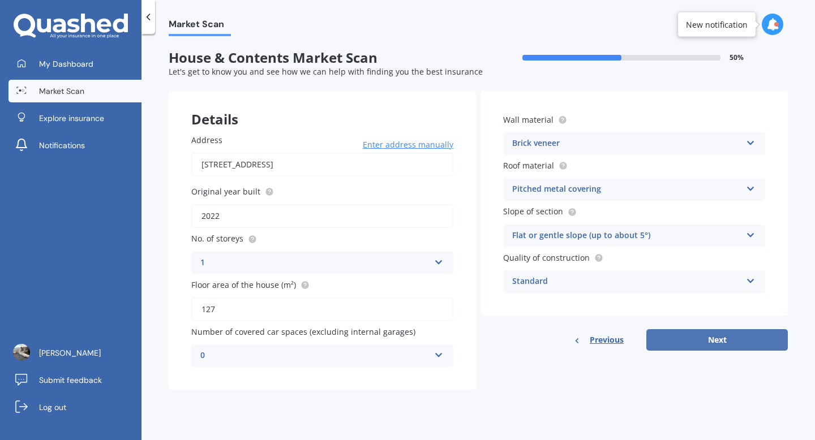
click at [744, 342] on button "Next" at bounding box center [716, 339] width 141 height 21
select select "19"
select select "10"
select select "1989"
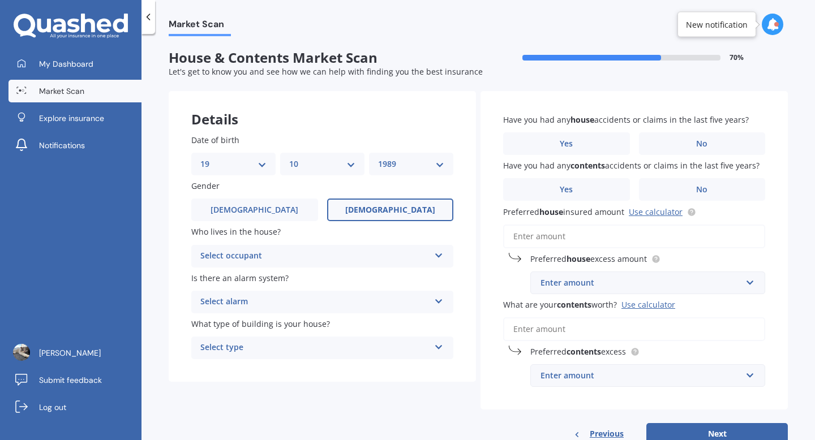
click at [298, 255] on div "Select occupant" at bounding box center [314, 256] width 229 height 14
click at [291, 279] on div "Owner" at bounding box center [322, 278] width 261 height 20
click at [288, 298] on div "Select alarm" at bounding box center [314, 302] width 229 height 14
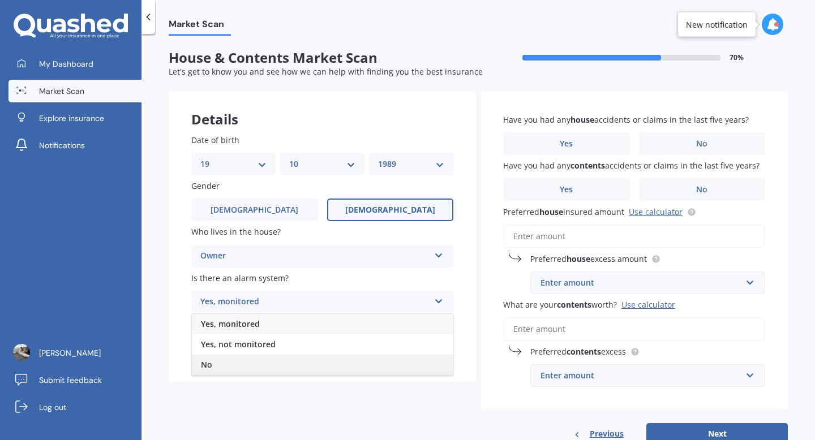
click at [260, 361] on div "No" at bounding box center [322, 365] width 261 height 20
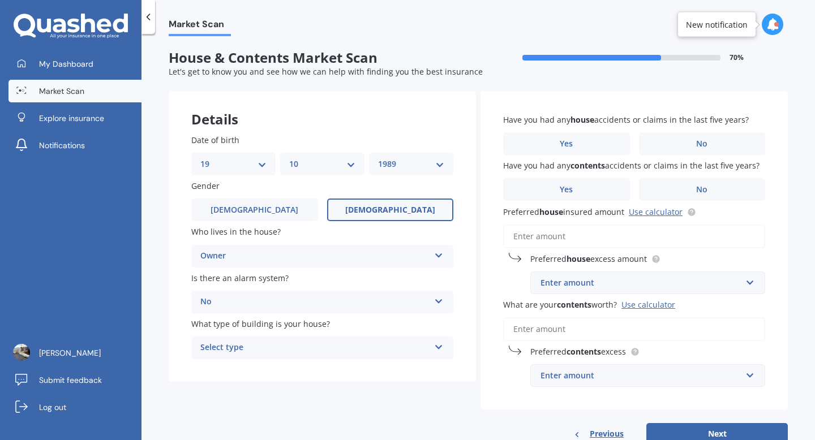
click at [273, 347] on div "Select type" at bounding box center [314, 348] width 229 height 14
click at [266, 374] on div "Freestanding" at bounding box center [322, 370] width 261 height 20
click at [669, 143] on label "No" at bounding box center [702, 143] width 127 height 23
click at [0, 0] on input "No" at bounding box center [0, 0] width 0 height 0
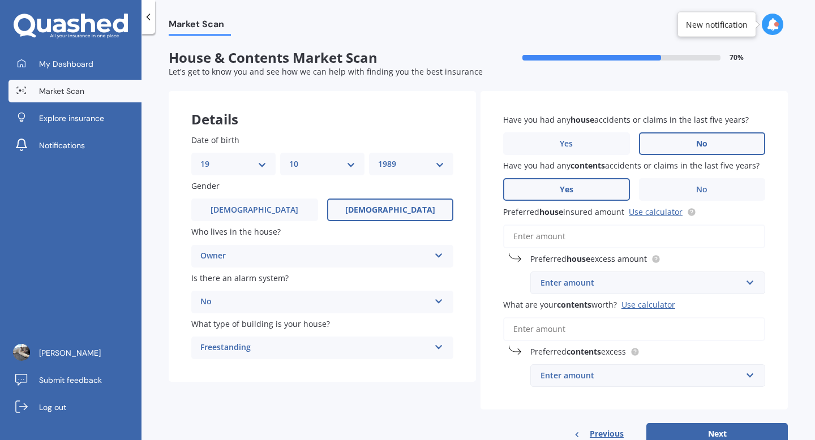
click at [601, 189] on label "Yes" at bounding box center [566, 189] width 127 height 23
click at [0, 0] on input "Yes" at bounding box center [0, 0] width 0 height 0
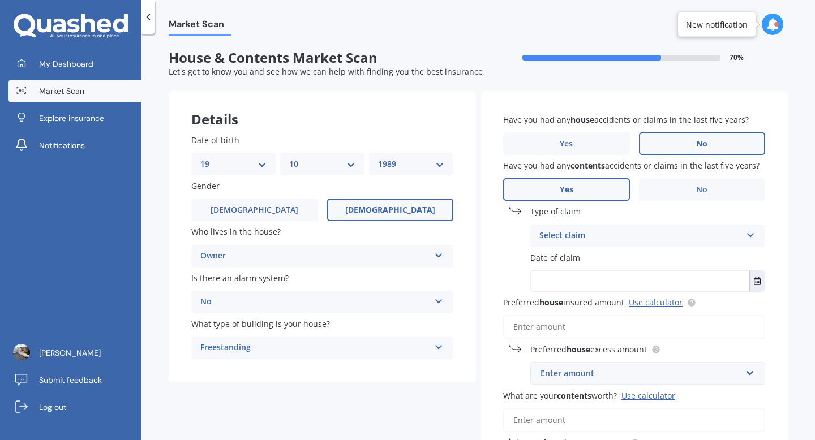
click at [598, 231] on div "Select claim" at bounding box center [640, 236] width 202 height 14
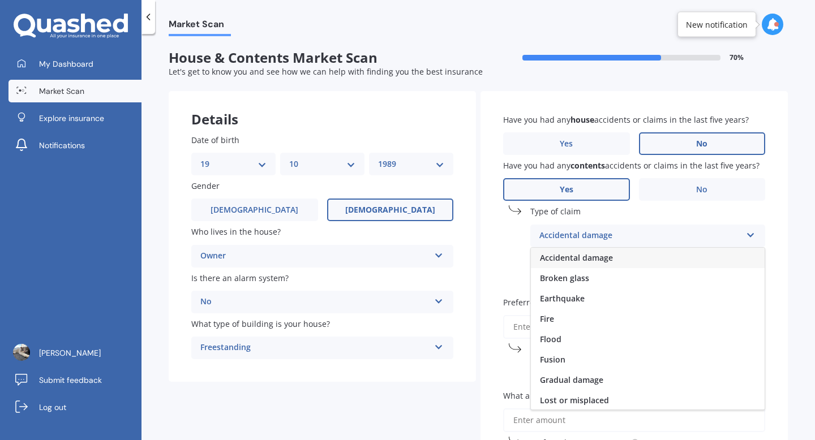
click at [595, 265] on div "Accidental damage" at bounding box center [648, 258] width 234 height 20
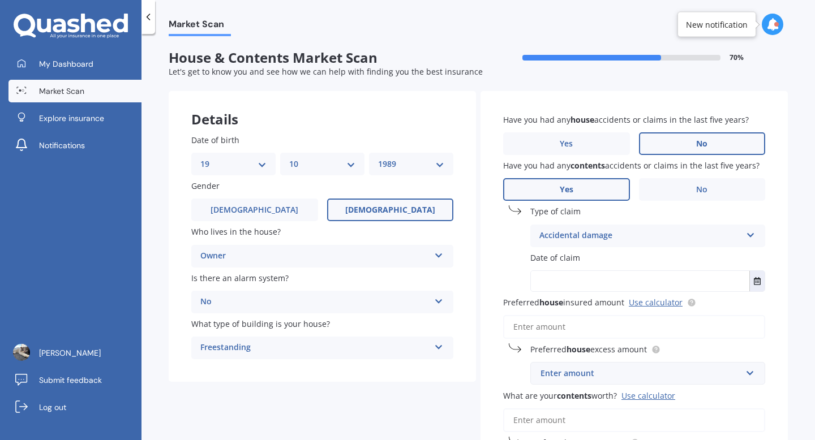
click at [592, 272] on input "text" at bounding box center [640, 281] width 218 height 20
click at [753, 279] on icon "Select date" at bounding box center [756, 281] width 7 height 8
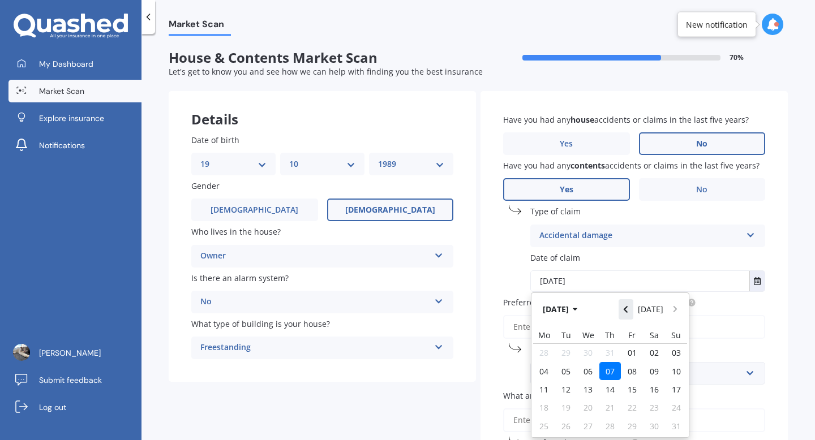
click at [626, 311] on icon "Navigate back" at bounding box center [625, 309] width 4 height 7
click at [563, 385] on span "10" at bounding box center [565, 383] width 9 height 11
type input "[DATE]"
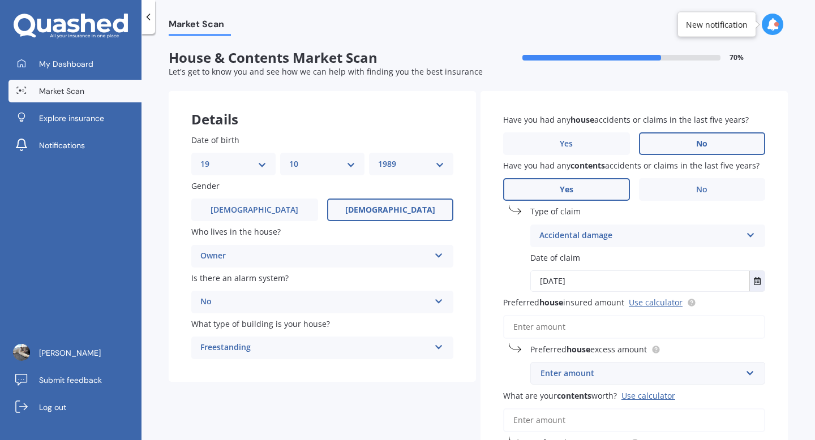
click at [586, 328] on input "Preferred house insured amount Use calculator" at bounding box center [634, 327] width 262 height 24
click at [662, 302] on link "Use calculator" at bounding box center [655, 302] width 54 height 11
click at [572, 329] on input "Preferred house insured amount Use calculator" at bounding box center [634, 327] width 262 height 24
click at [594, 378] on div "Enter amount" at bounding box center [640, 373] width 201 height 12
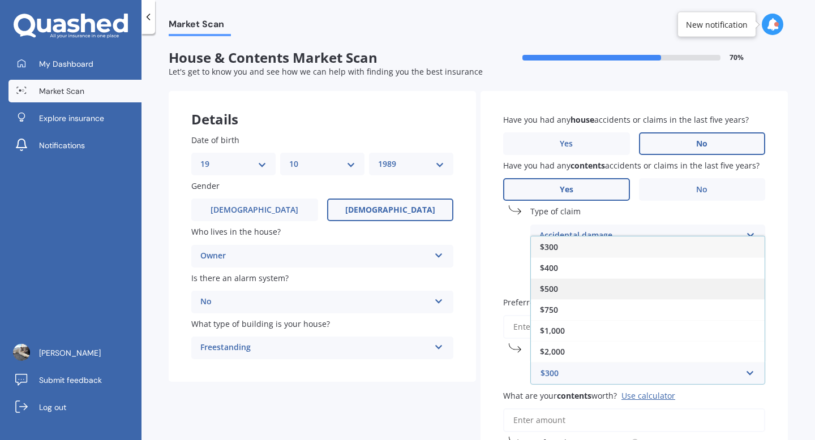
click at [554, 290] on span "$500" at bounding box center [549, 288] width 18 height 11
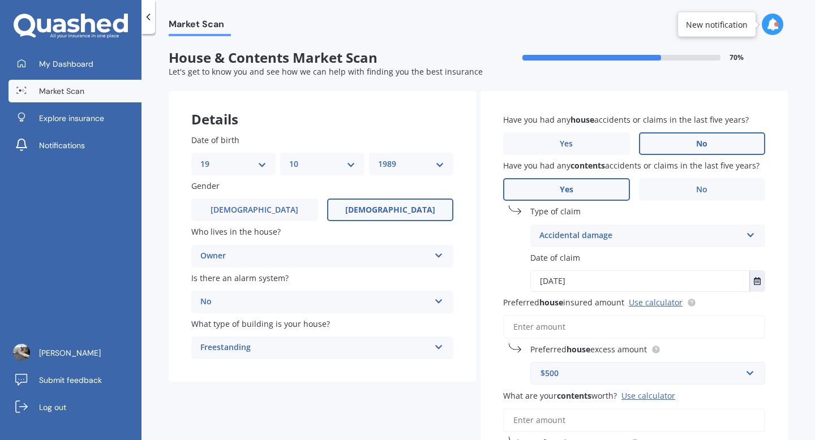
click at [538, 333] on input "Preferred house insured amount Use calculator" at bounding box center [634, 327] width 262 height 24
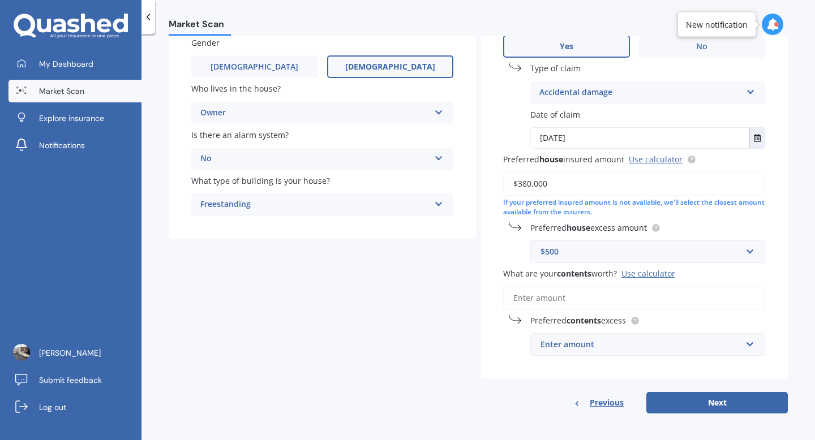
scroll to position [148, 0]
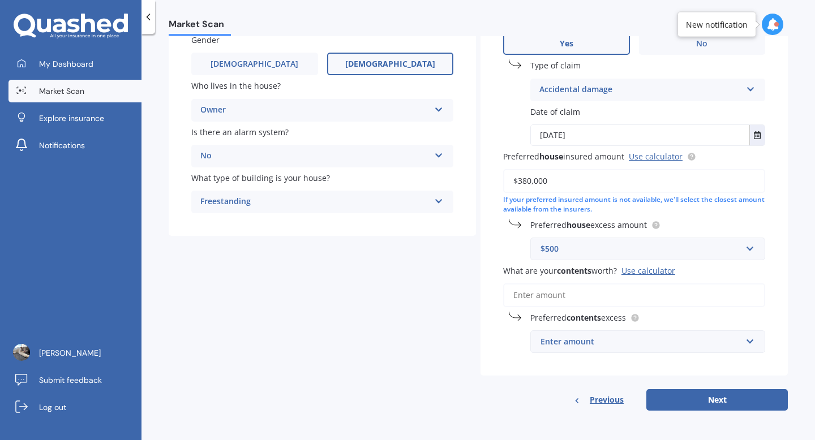
type input "$380,000"
click at [586, 289] on input "What are your contents worth? Use calculator" at bounding box center [634, 295] width 262 height 24
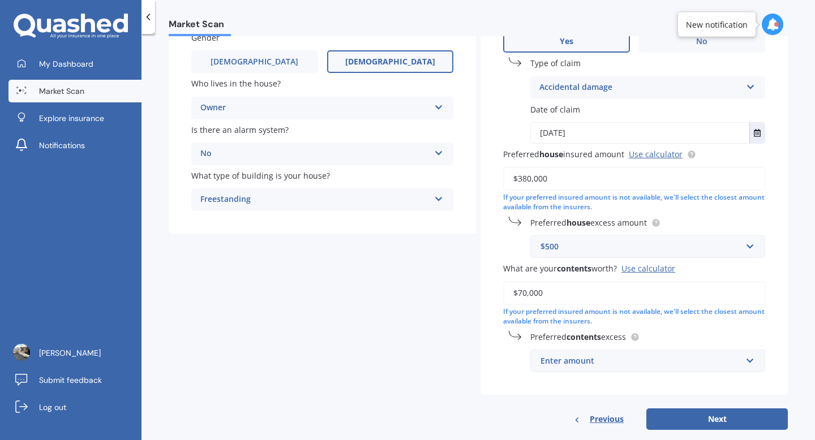
type input "$70,000"
click at [628, 359] on div "Enter amount" at bounding box center [640, 361] width 201 height 12
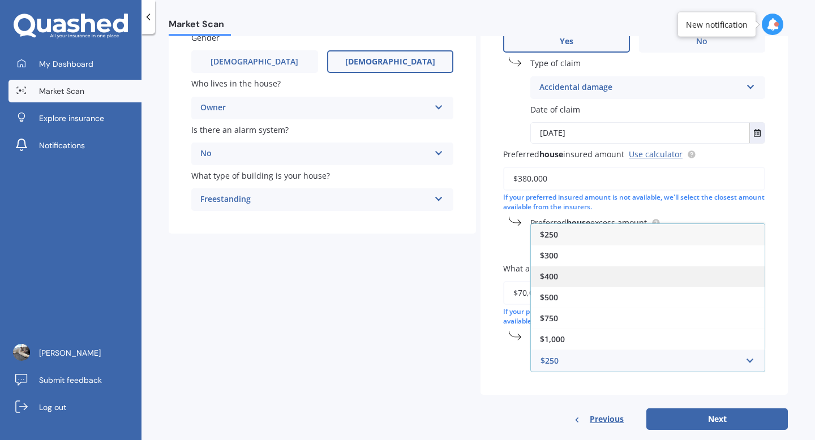
click at [583, 272] on div "$400" at bounding box center [648, 276] width 234 height 21
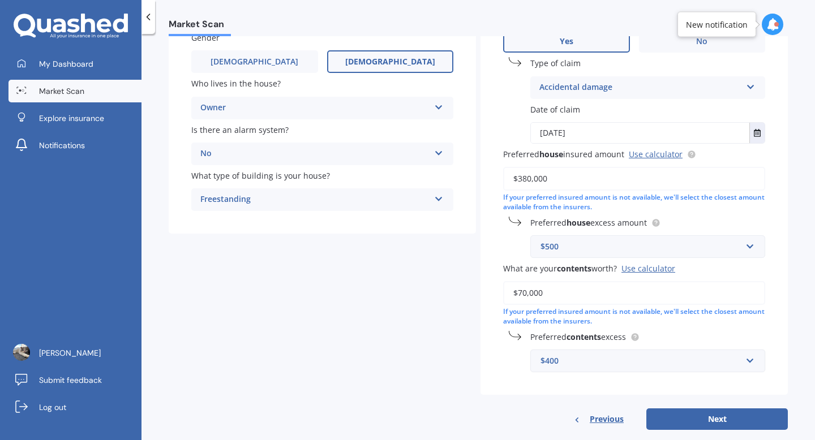
scroll to position [170, 0]
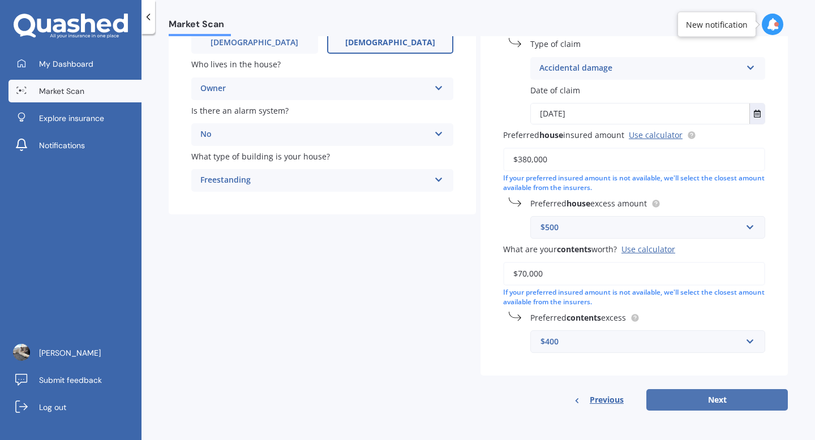
click at [698, 401] on button "Next" at bounding box center [716, 399] width 141 height 21
select select "19"
select select "10"
select select "1989"
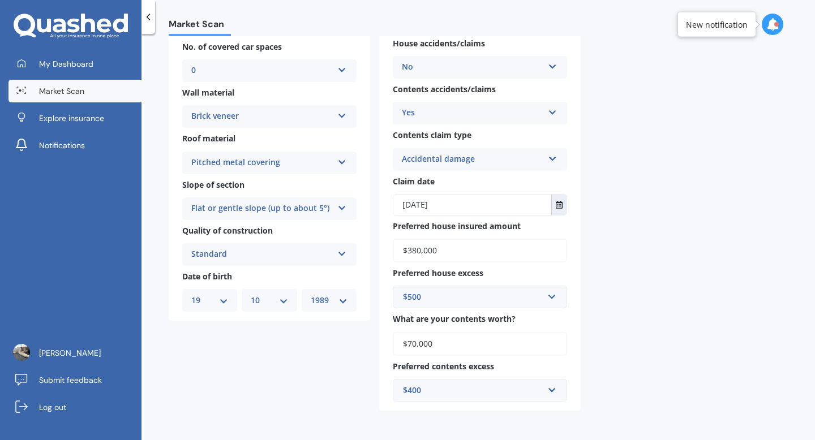
scroll to position [0, 0]
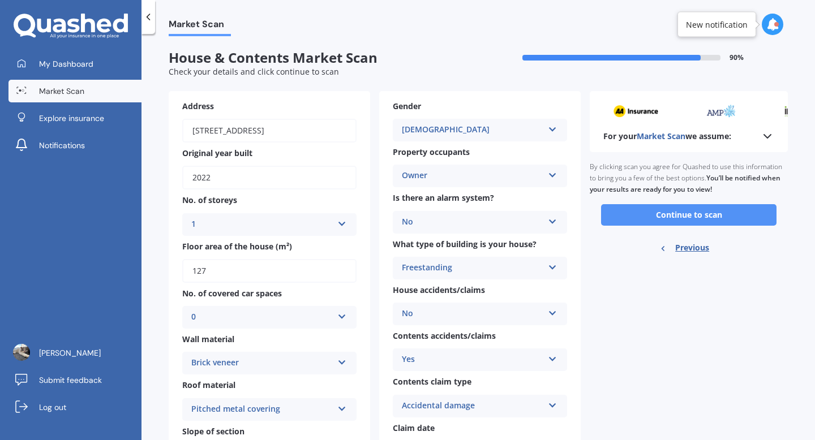
click at [610, 216] on button "Continue to scan" at bounding box center [688, 214] width 175 height 21
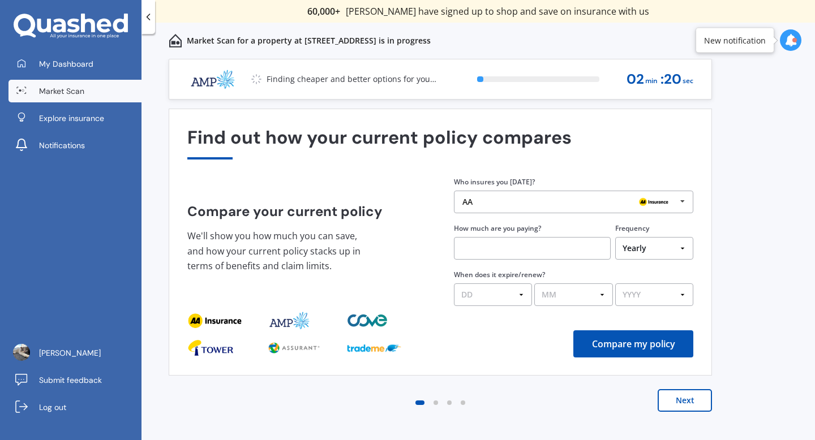
click at [524, 204] on div "AA" at bounding box center [569, 201] width 214 height 9
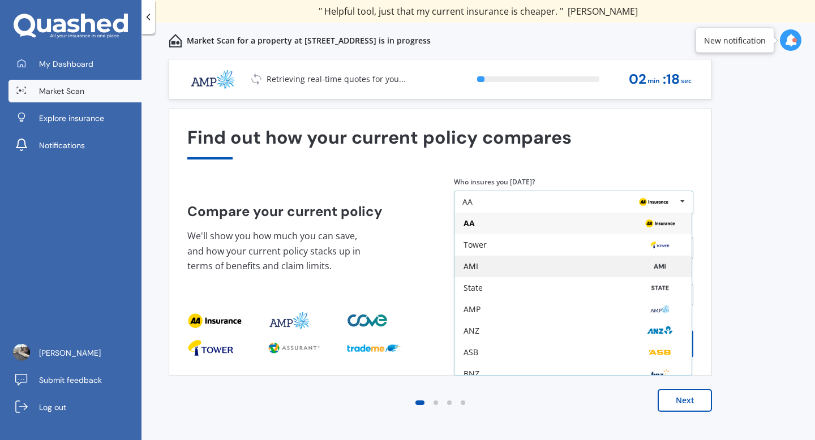
click at [513, 267] on div "AMI" at bounding box center [572, 266] width 219 height 9
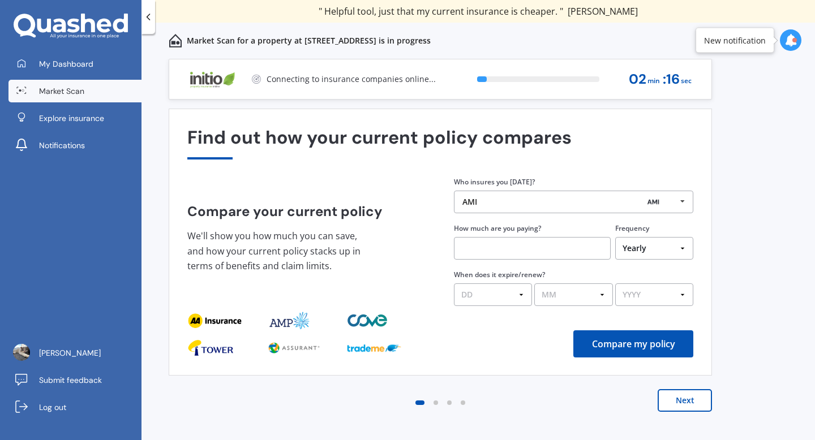
click at [508, 302] on select "DD 01 02 03 04 05 06 07 08 09 10 11 12 13 14 15 16 17 18 19 20 21 22 23 24 25 2…" at bounding box center [493, 294] width 78 height 23
select select "05"
click at [454, 284] on select "DD 01 02 03 04 05 06 07 08 09 10 11 12 13 14 15 16 17 18 19 20 21 22 23 24 25 2…" at bounding box center [493, 294] width 78 height 23
click at [567, 321] on div "Find out how your current policy compares Compare your current policy We'll sho…" at bounding box center [440, 242] width 506 height 230
click at [572, 288] on select "MM 01 02 03 04 05 06 07 08 09 10 11 12" at bounding box center [573, 294] width 78 height 23
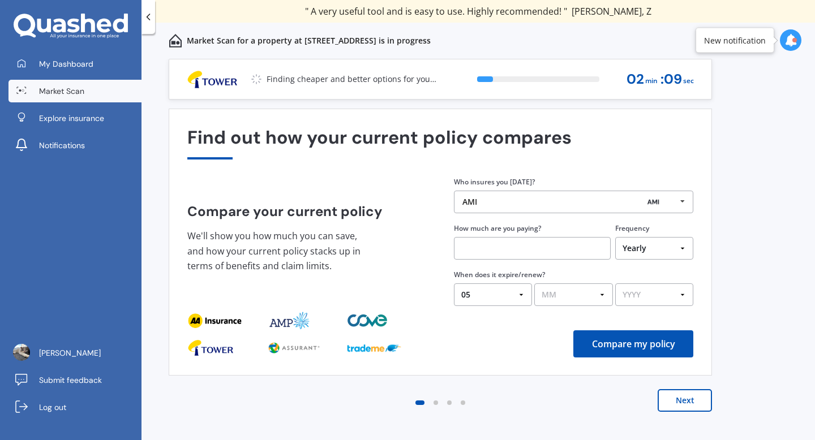
select select "09"
click at [534, 284] on select "MM 01 02 03 04 05 06 07 08 09 10 11 12" at bounding box center [573, 294] width 78 height 23
click at [518, 244] on input "text" at bounding box center [532, 248] width 157 height 23
type input "$2,087.00"
click at [645, 308] on div "Find out how your current policy compares Compare your current policy We'll sho…" at bounding box center [440, 242] width 506 height 230
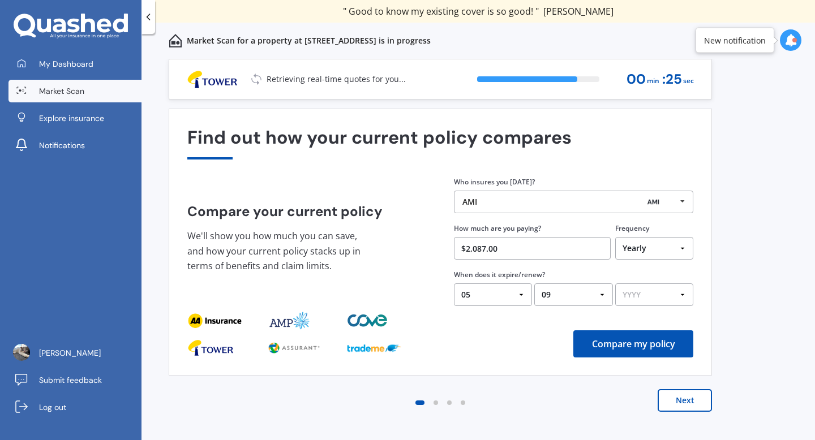
click at [646, 299] on select "YYYY 2026 2025 2024" at bounding box center [654, 294] width 78 height 23
select select "2025"
click at [615, 284] on select "YYYY 2026 2025 2024" at bounding box center [654, 294] width 78 height 23
click at [641, 341] on button "Compare my policy" at bounding box center [633, 343] width 120 height 27
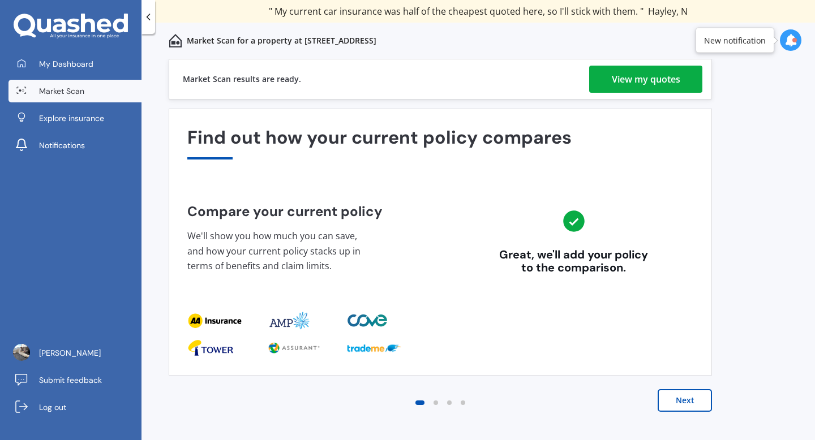
click at [675, 402] on button "Next" at bounding box center [684, 400] width 54 height 23
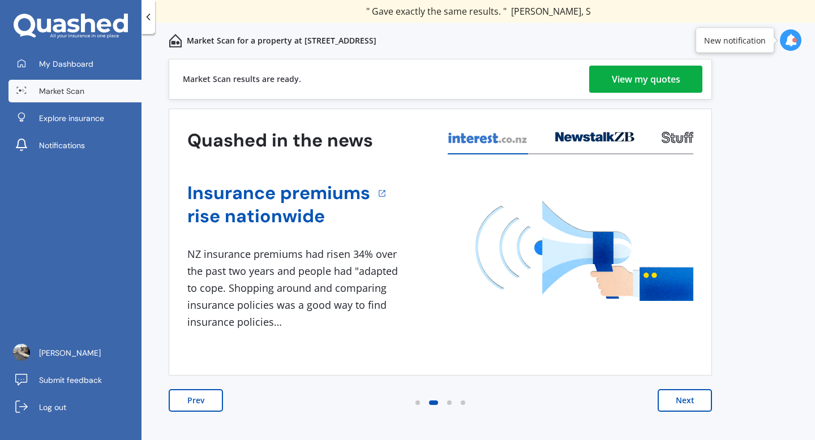
click at [630, 70] on div "View my quotes" at bounding box center [645, 79] width 68 height 27
